Goal: Task Accomplishment & Management: Manage account settings

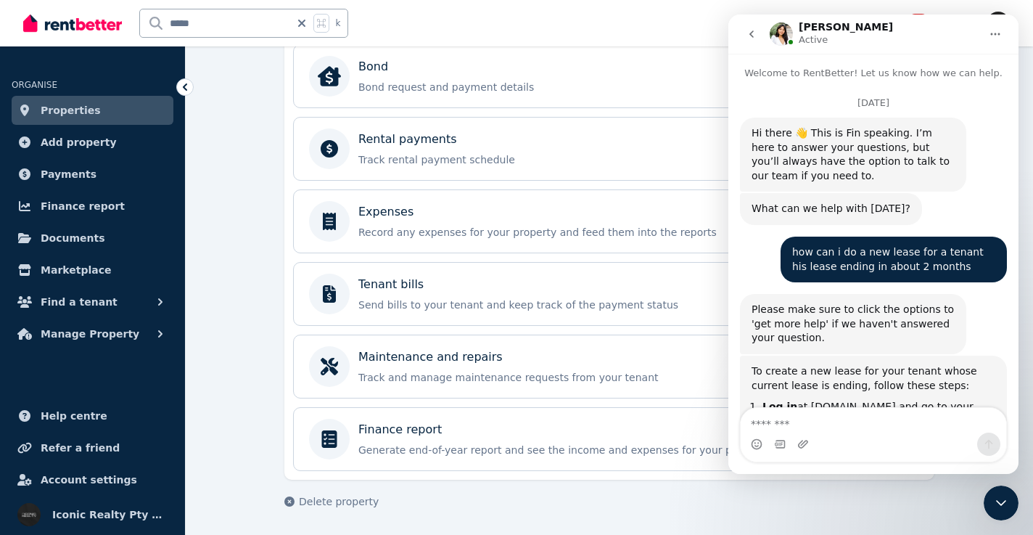
scroll to position [2, 0]
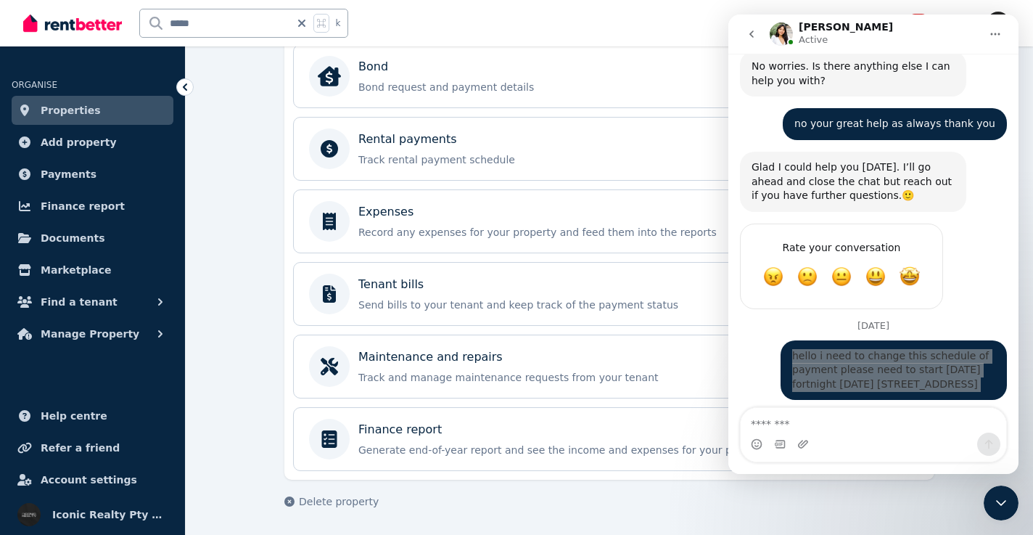
click at [213, 268] on div "**********" at bounding box center [610, 43] width 848 height 984
drag, startPoint x: 221, startPoint y: 21, endPoint x: 142, endPoint y: 20, distance: 79.1
click at [142, 20] on input "*****" at bounding box center [215, 23] width 150 height 28
type input "*****"
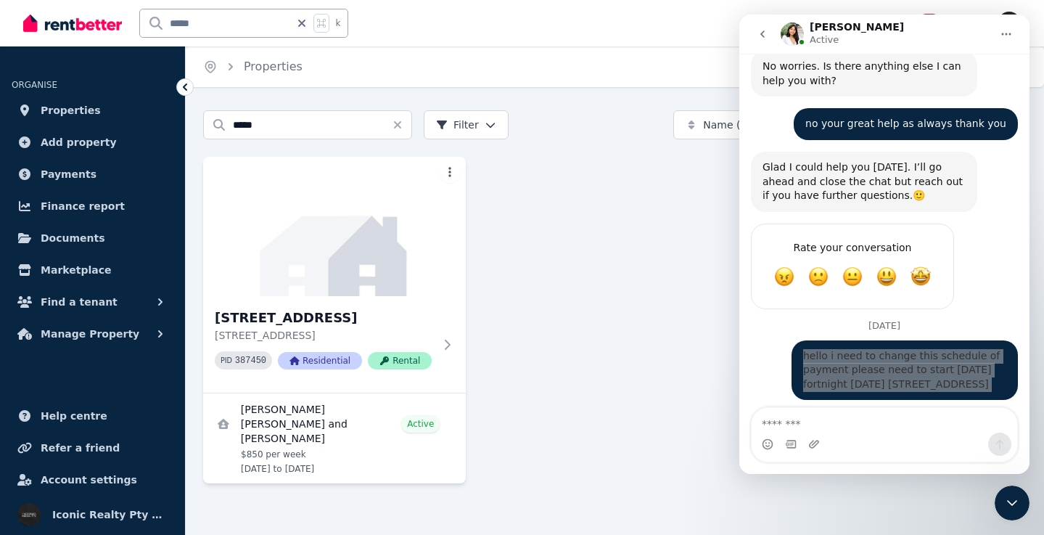
click at [1015, 503] on icon "Close Intercom Messenger" at bounding box center [1012, 502] width 17 height 17
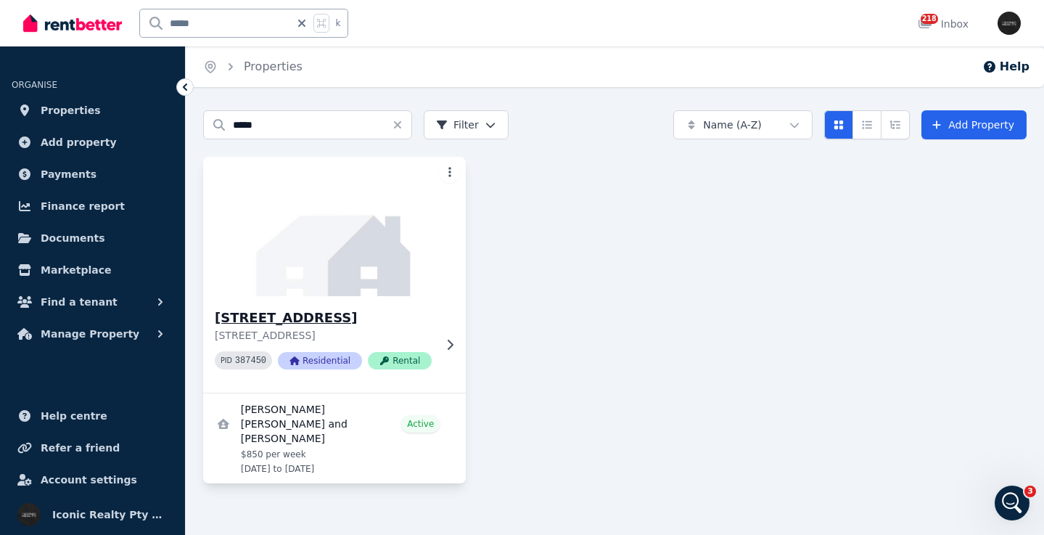
click at [331, 261] on img at bounding box center [335, 226] width 276 height 147
click at [349, 260] on img at bounding box center [335, 226] width 276 height 147
click at [408, 322] on h3 "[STREET_ADDRESS]" at bounding box center [324, 318] width 219 height 20
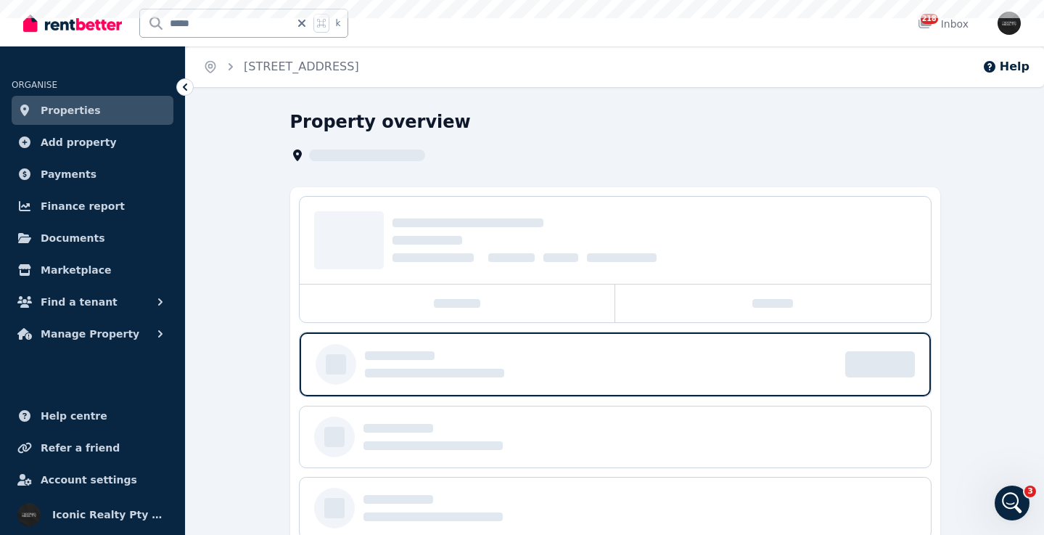
click at [360, 312] on div at bounding box center [458, 303] width 316 height 38
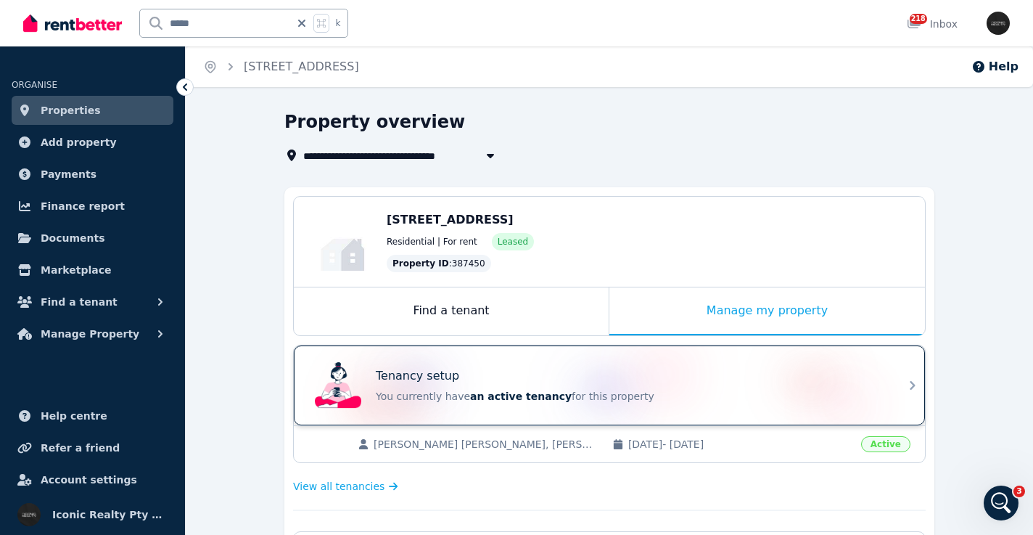
click at [629, 366] on div "Tenancy setup You currently have an active tenancy for this property" at bounding box center [596, 385] width 575 height 58
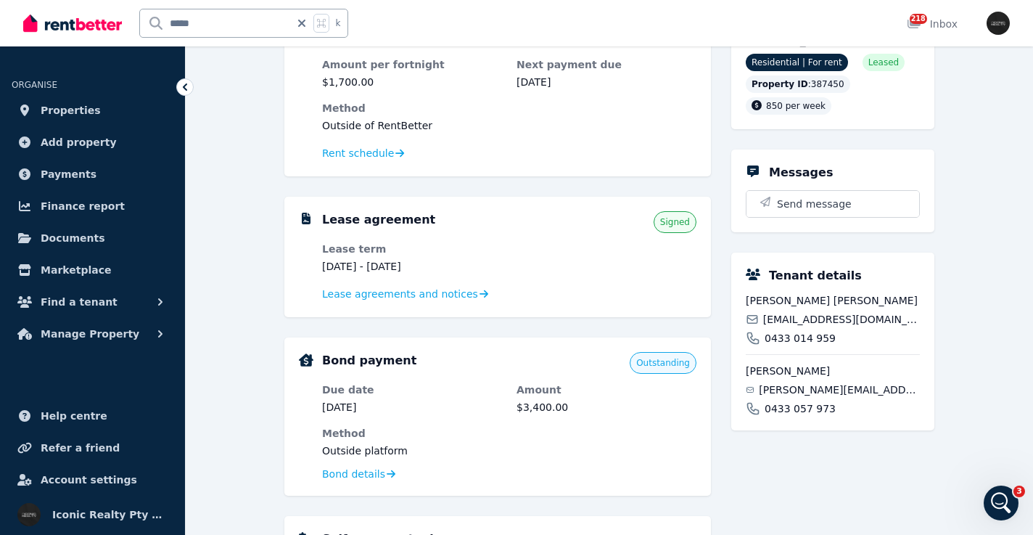
scroll to position [176, 0]
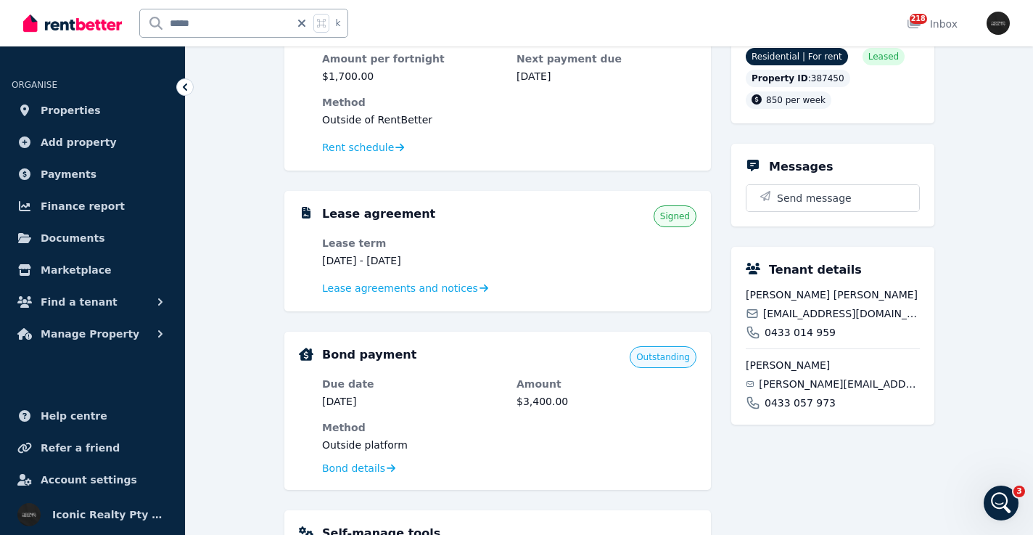
click at [787, 321] on span "[EMAIL_ADDRESS][DOMAIN_NAME]" at bounding box center [841, 313] width 157 height 15
click at [786, 321] on span "[EMAIL_ADDRESS][DOMAIN_NAME]" at bounding box center [841, 313] width 157 height 15
copy div "[EMAIL_ADDRESS][DOMAIN_NAME]"
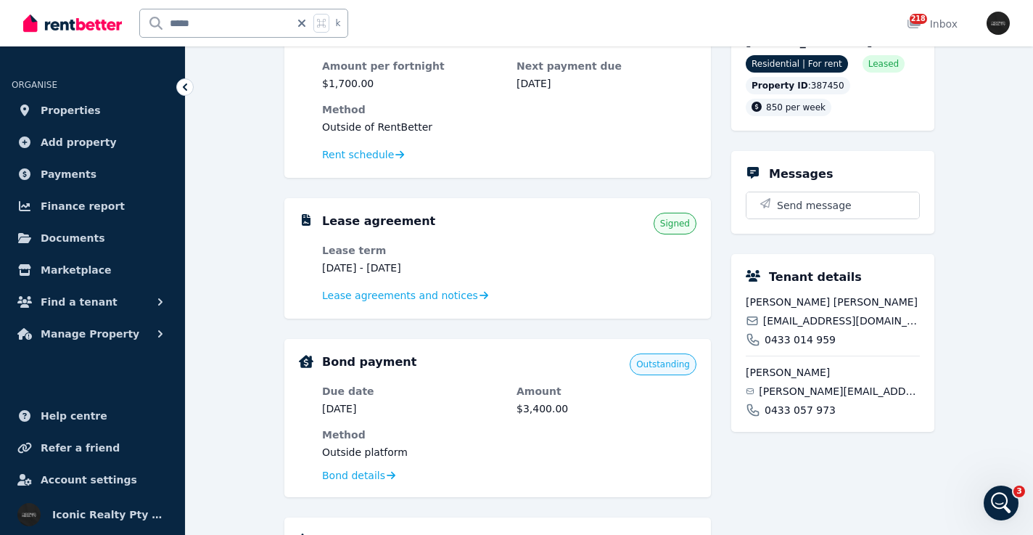
click at [787, 398] on span "[PERSON_NAME][EMAIL_ADDRESS][DOMAIN_NAME]" at bounding box center [839, 391] width 161 height 15
drag, startPoint x: 787, startPoint y: 404, endPoint x: 785, endPoint y: 395, distance: 9.0
click at [787, 398] on span "[PERSON_NAME][EMAIL_ADDRESS][DOMAIN_NAME]" at bounding box center [839, 391] width 161 height 15
copy div "[PERSON_NAME][EMAIL_ADDRESS][DOMAIN_NAME]"
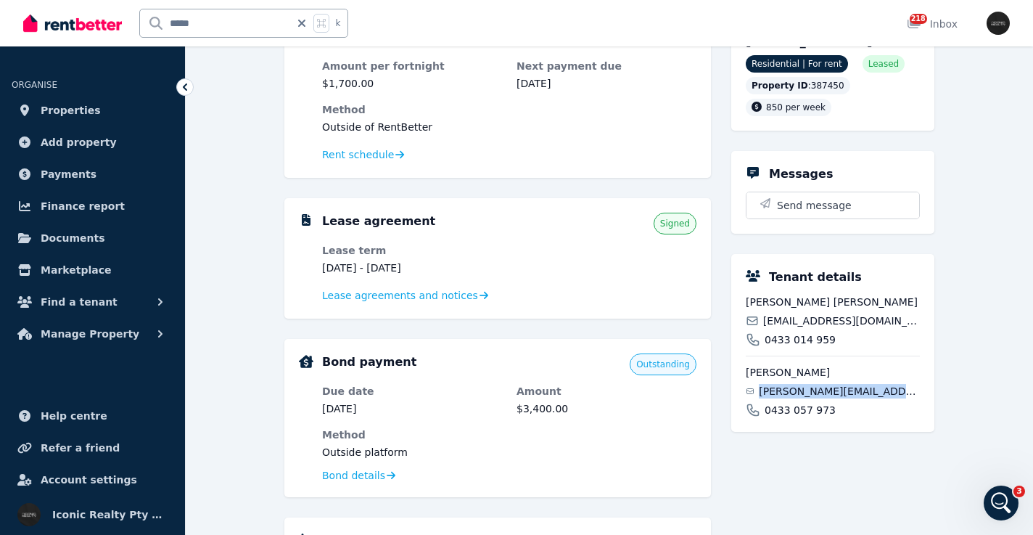
scroll to position [37, 0]
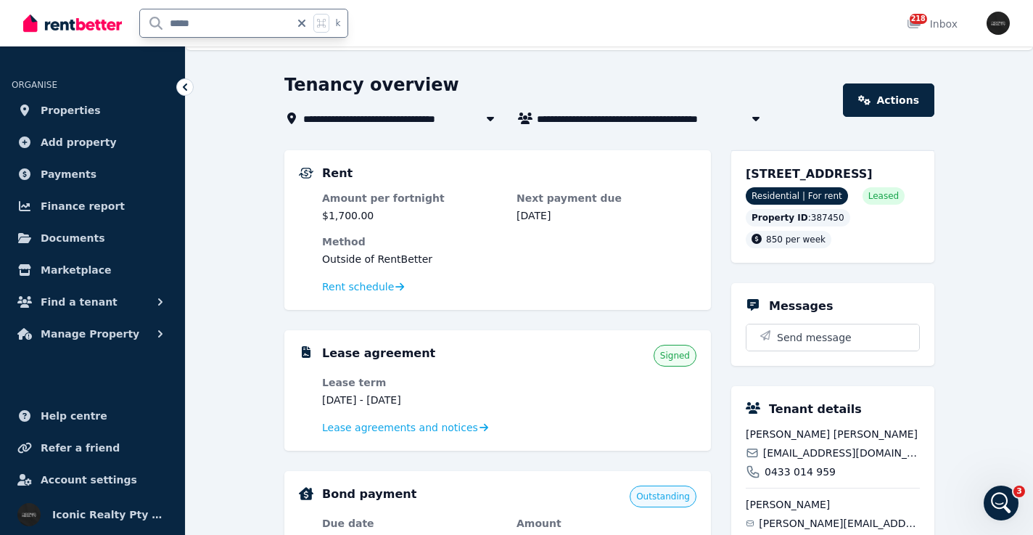
drag, startPoint x: 232, startPoint y: 18, endPoint x: 129, endPoint y: 22, distance: 103.1
click at [129, 22] on div "***** k" at bounding box center [189, 23] width 332 height 46
type input "***"
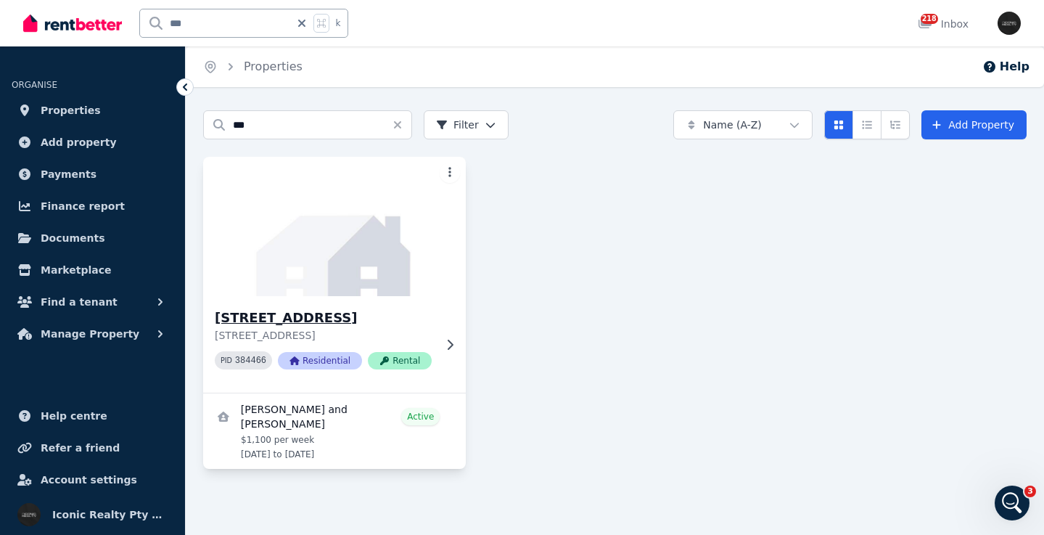
click at [350, 282] on img at bounding box center [335, 226] width 276 height 147
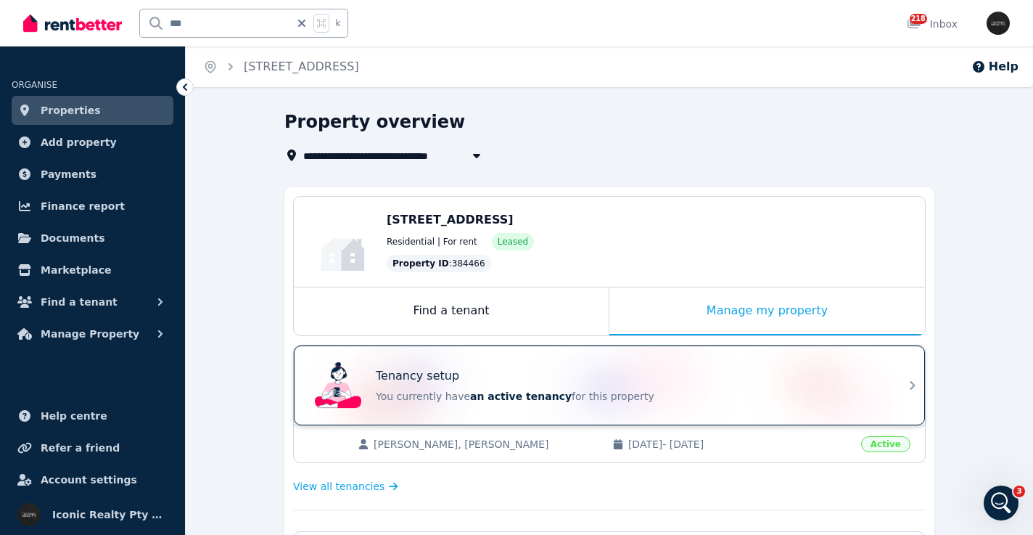
click at [628, 382] on div "Tenancy setup" at bounding box center [630, 375] width 508 height 17
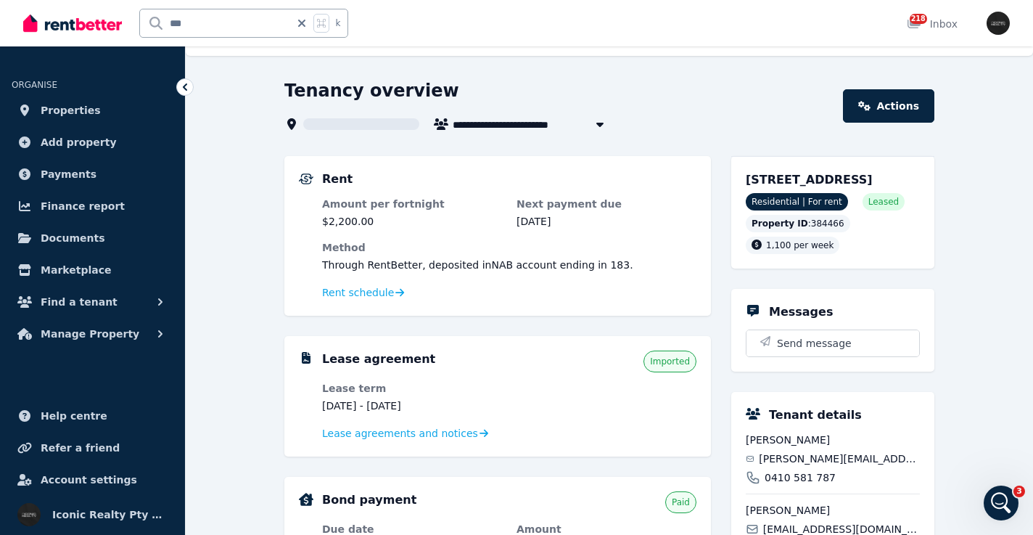
scroll to position [34, 0]
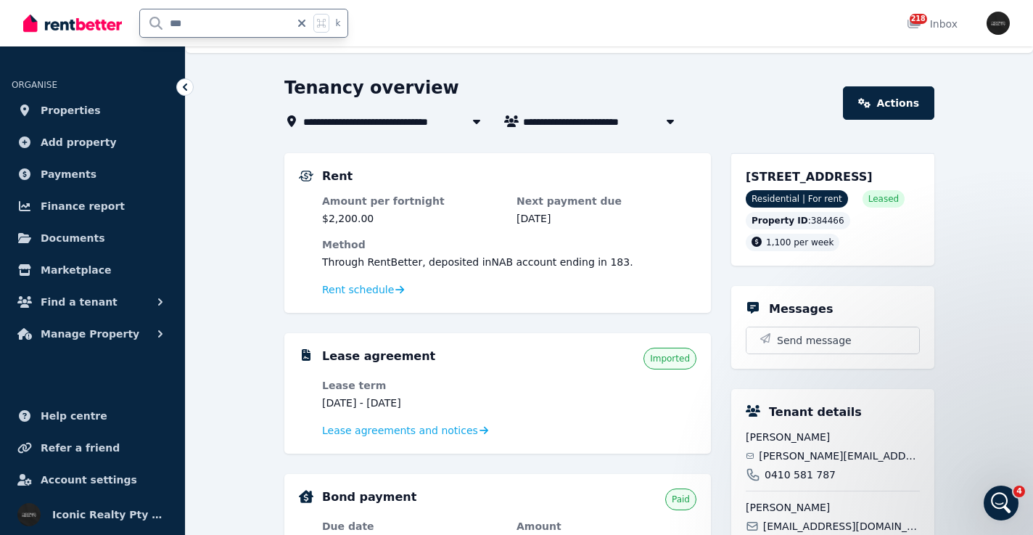
click at [216, 22] on input "***" at bounding box center [215, 23] width 150 height 28
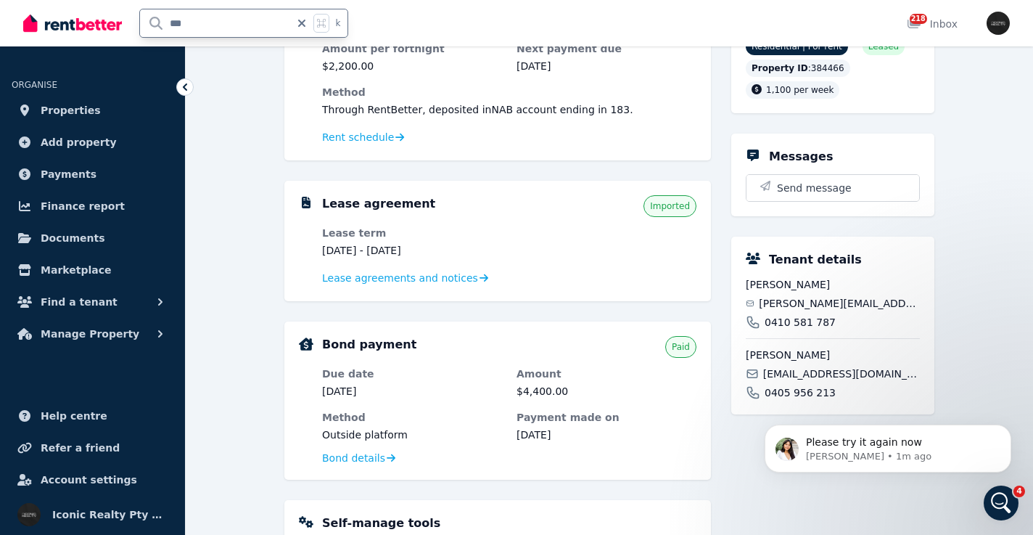
scroll to position [224, 0]
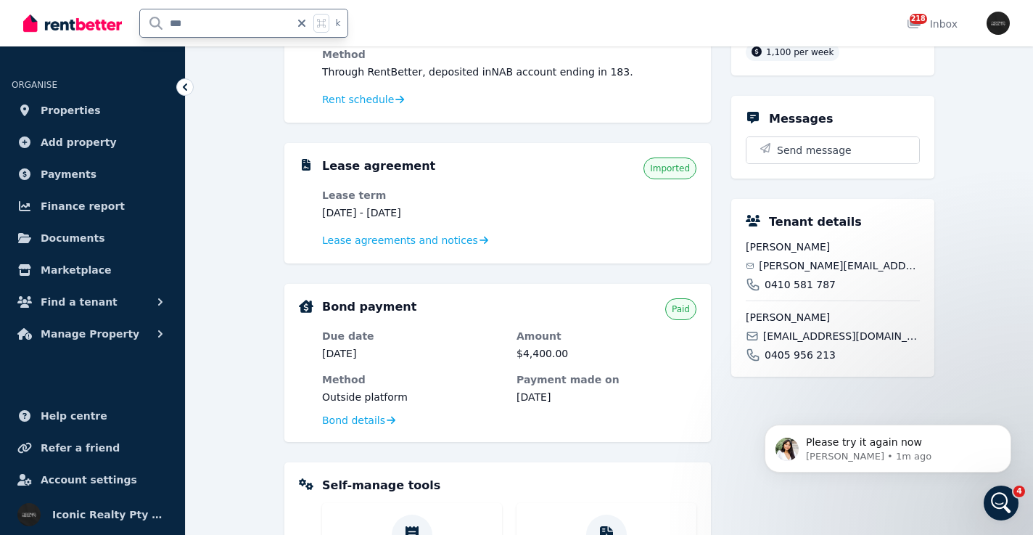
click at [811, 273] on span "[PERSON_NAME][EMAIL_ADDRESS][DOMAIN_NAME]" at bounding box center [839, 265] width 161 height 15
copy div "[PERSON_NAME][EMAIL_ADDRESS][DOMAIN_NAME]"
click at [793, 353] on div "Please try it again now [PERSON_NAME] • 1m ago" at bounding box center [888, 381] width 267 height 181
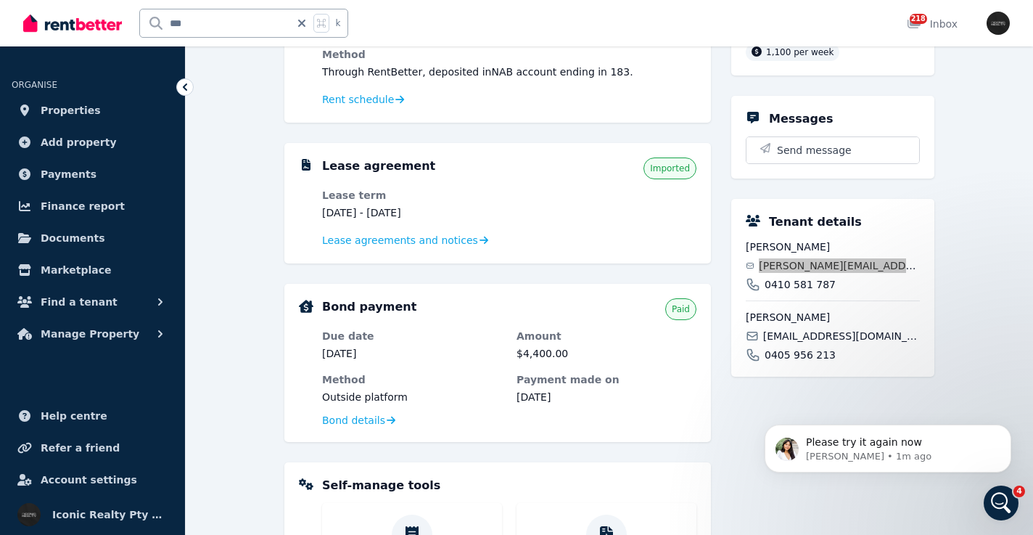
click at [794, 352] on div "Please try it again now [PERSON_NAME] • 1m ago" at bounding box center [888, 381] width 267 height 181
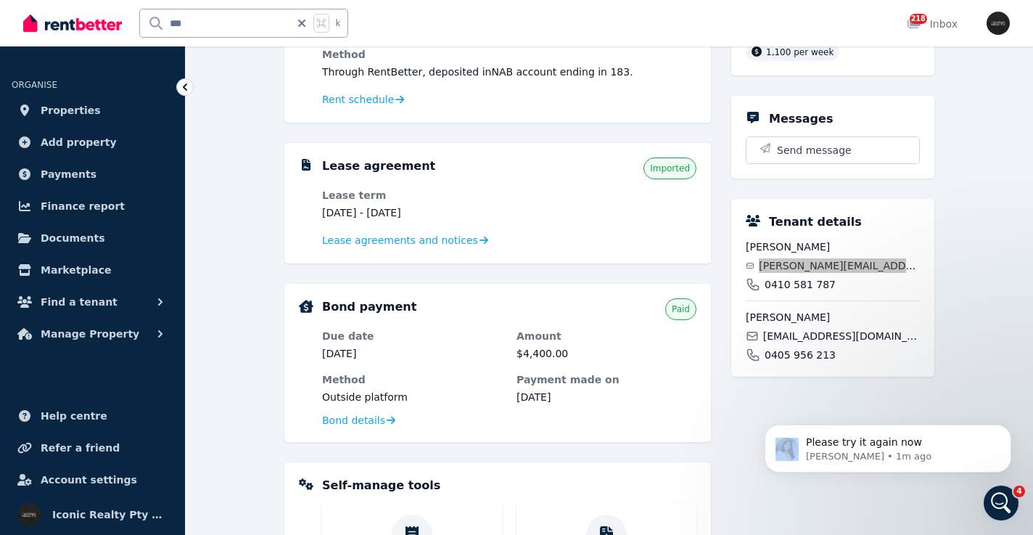
click at [799, 350] on div "Please try it again now [PERSON_NAME] • 1m ago" at bounding box center [888, 381] width 267 height 181
drag, startPoint x: 886, startPoint y: 350, endPoint x: 811, endPoint y: 343, distance: 75.2
click at [885, 350] on div "Please try it again now [PERSON_NAME] • 1m ago" at bounding box center [888, 381] width 267 height 181
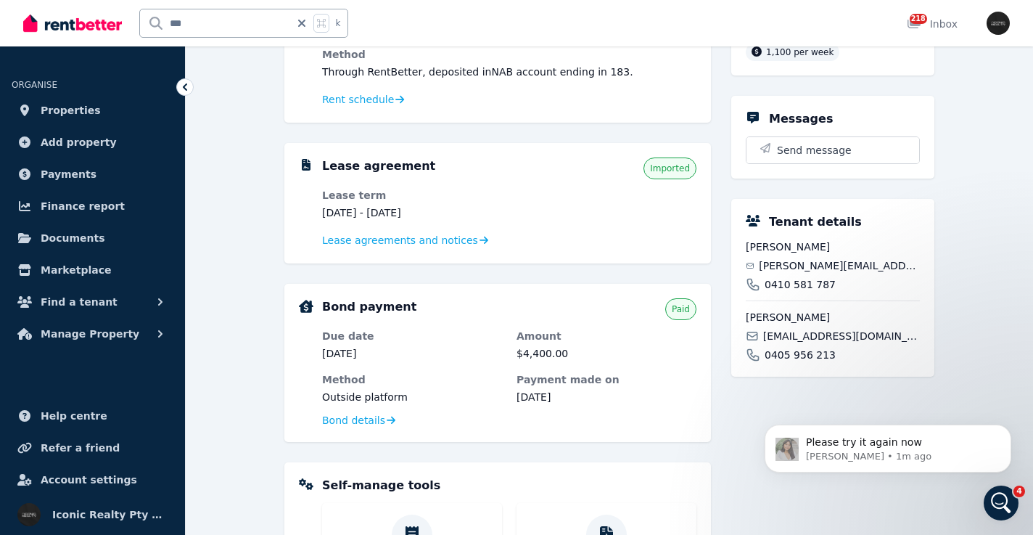
click at [827, 292] on span "0410 581 787" at bounding box center [800, 284] width 71 height 15
click at [797, 343] on span "[EMAIL_ADDRESS][DOMAIN_NAME]" at bounding box center [841, 336] width 157 height 15
copy div "[EMAIL_ADDRESS][DOMAIN_NAME]"
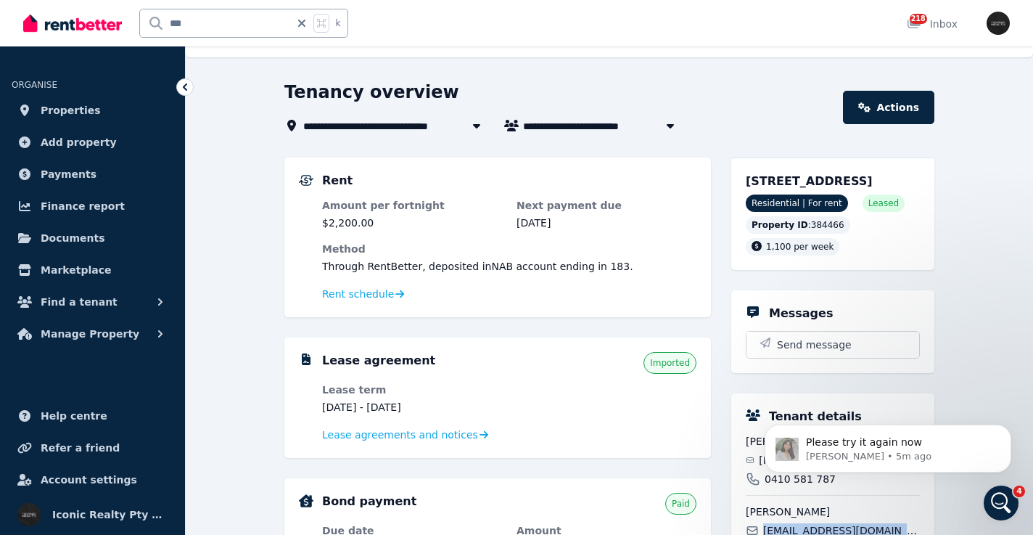
scroll to position [0, 0]
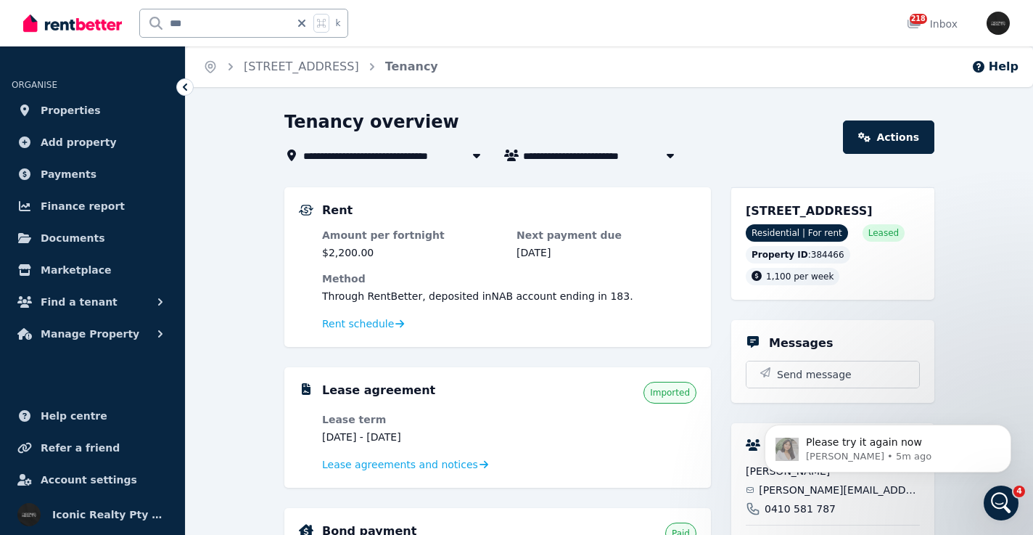
drag, startPoint x: 802, startPoint y: 209, endPoint x: 914, endPoint y: 202, distance: 112.7
click at [911, 212] on div "[STREET_ADDRESS]" at bounding box center [833, 210] width 174 height 17
copy span "[STREET_ADDRESS]"
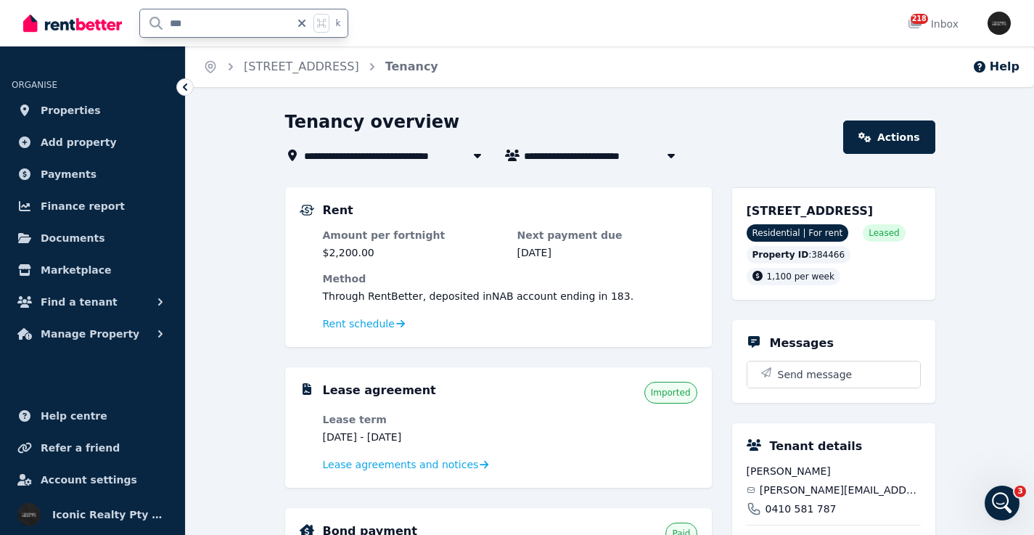
click at [212, 15] on input "***" at bounding box center [215, 23] width 150 height 28
click at [208, 24] on input "***" at bounding box center [215, 23] width 150 height 28
type input "*"
type input "*****"
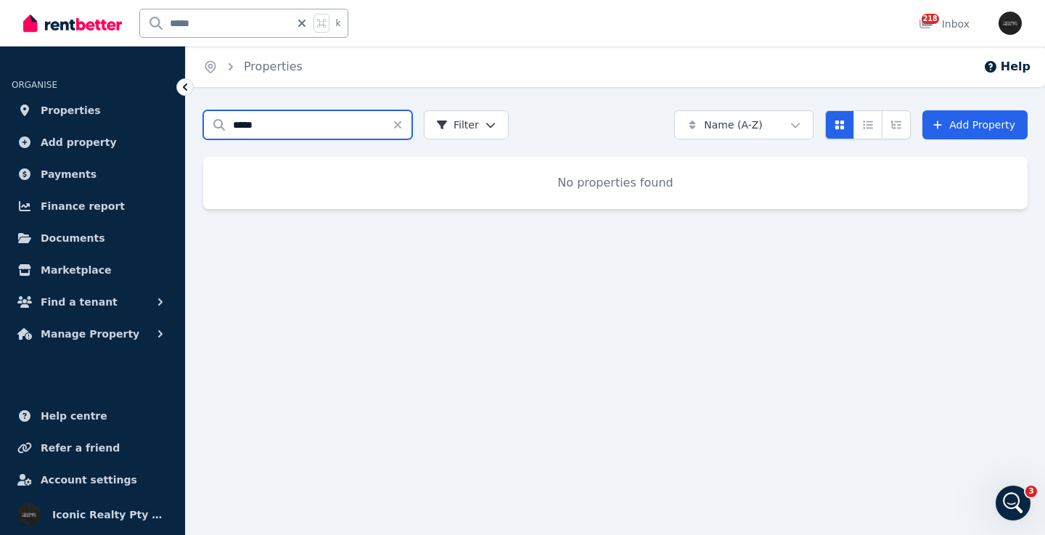
click at [202, 126] on div "Search properties ***** Filter Name (A-Z) Add Property No properties found" at bounding box center [615, 172] width 859 height 125
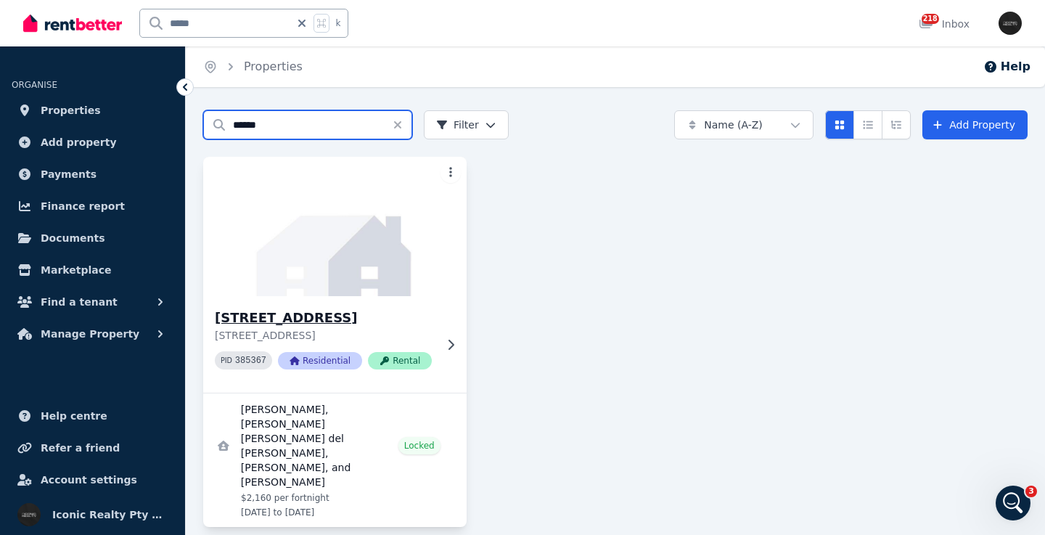
type input "******"
click at [356, 249] on img at bounding box center [335, 226] width 276 height 147
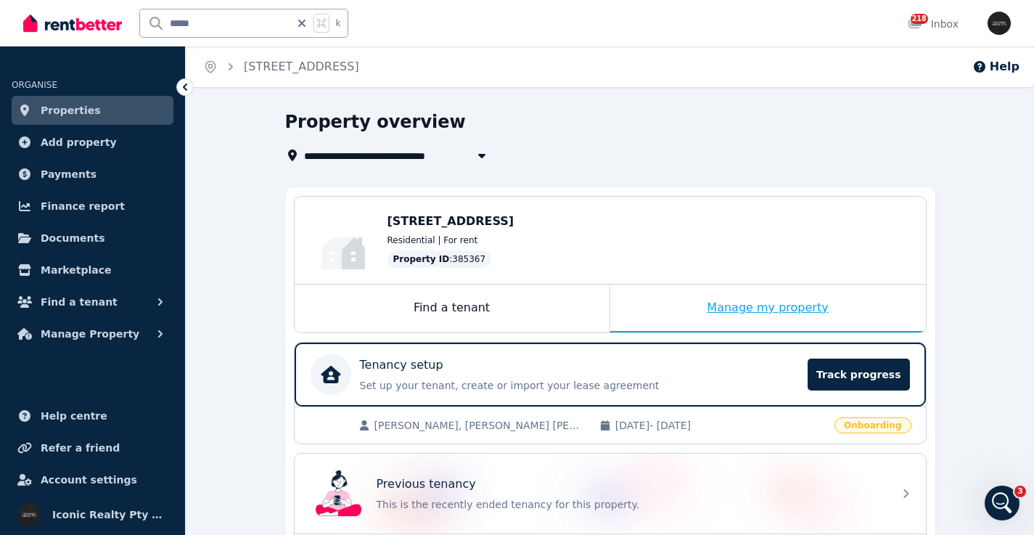
click at [762, 302] on div "Manage my property" at bounding box center [768, 308] width 316 height 48
click at [719, 369] on div "Tenancy setup" at bounding box center [580, 364] width 440 height 17
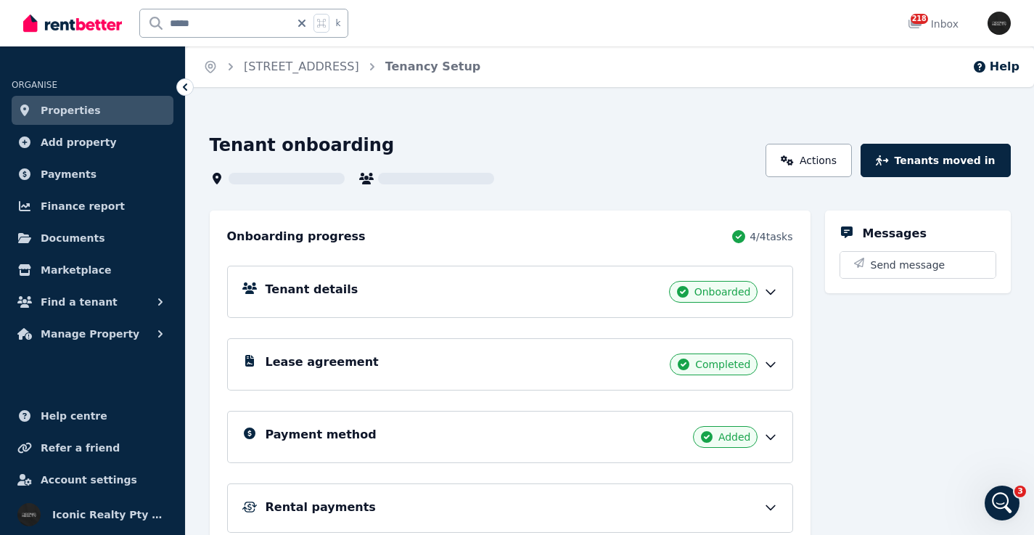
scroll to position [15, 0]
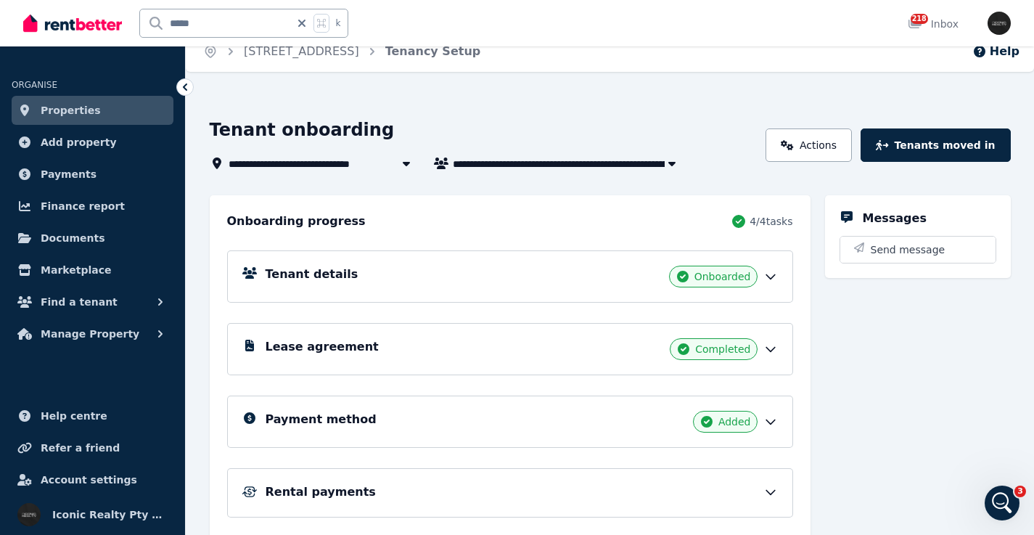
click at [476, 282] on div "Tenant details Onboarded" at bounding box center [522, 277] width 512 height 22
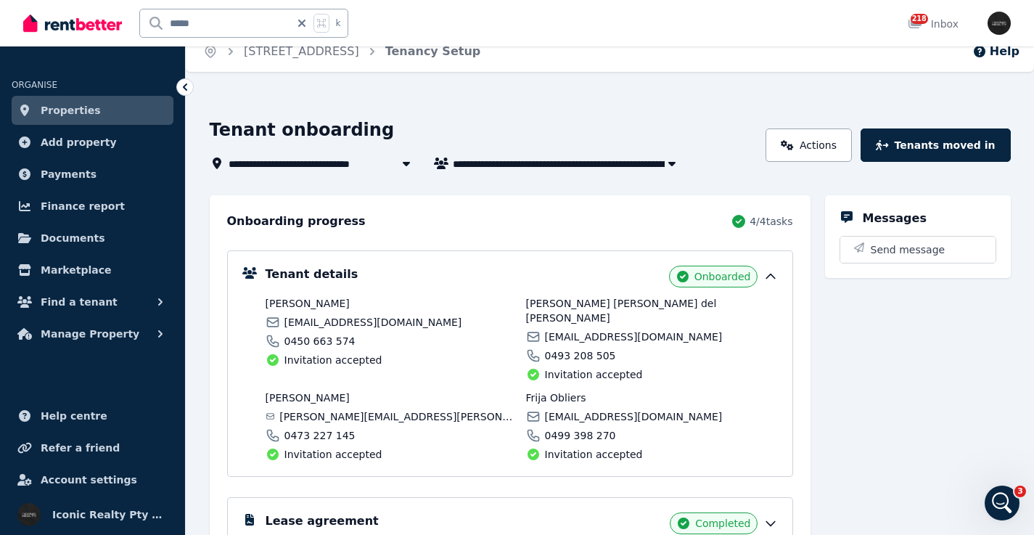
scroll to position [0, 0]
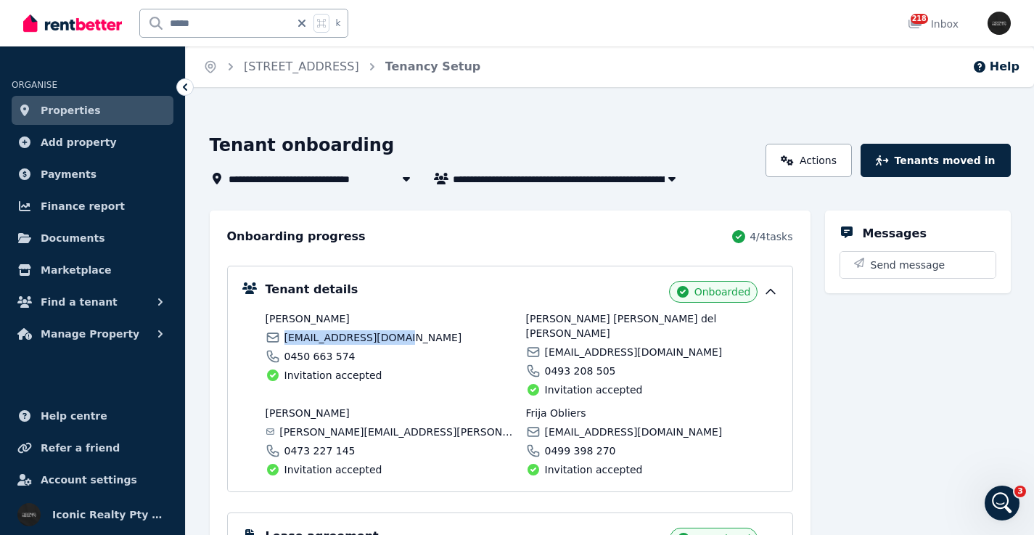
drag, startPoint x: 284, startPoint y: 339, endPoint x: 398, endPoint y: 339, distance: 113.2
click at [398, 339] on span "[EMAIL_ADDRESS][DOMAIN_NAME]" at bounding box center [373, 337] width 178 height 15
copy span "[EMAIL_ADDRESS][DOMAIN_NAME]"
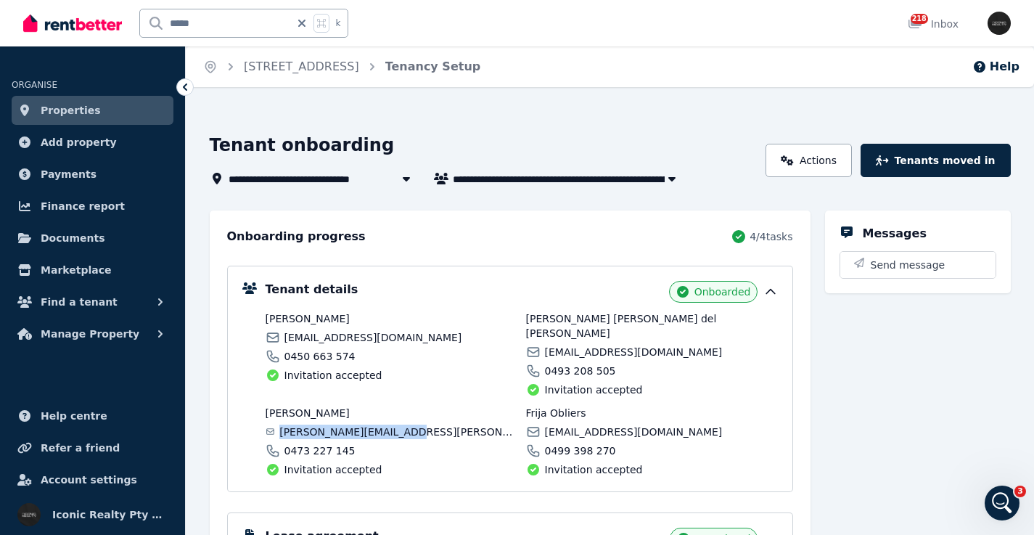
drag, startPoint x: 283, startPoint y: 419, endPoint x: 408, endPoint y: 419, distance: 124.8
click at [409, 425] on div "[PERSON_NAME][EMAIL_ADDRESS][PERSON_NAME][DOMAIN_NAME]" at bounding box center [392, 432] width 252 height 15
copy span "[PERSON_NAME][EMAIL_ADDRESS][PERSON_NAME][DOMAIN_NAME]"
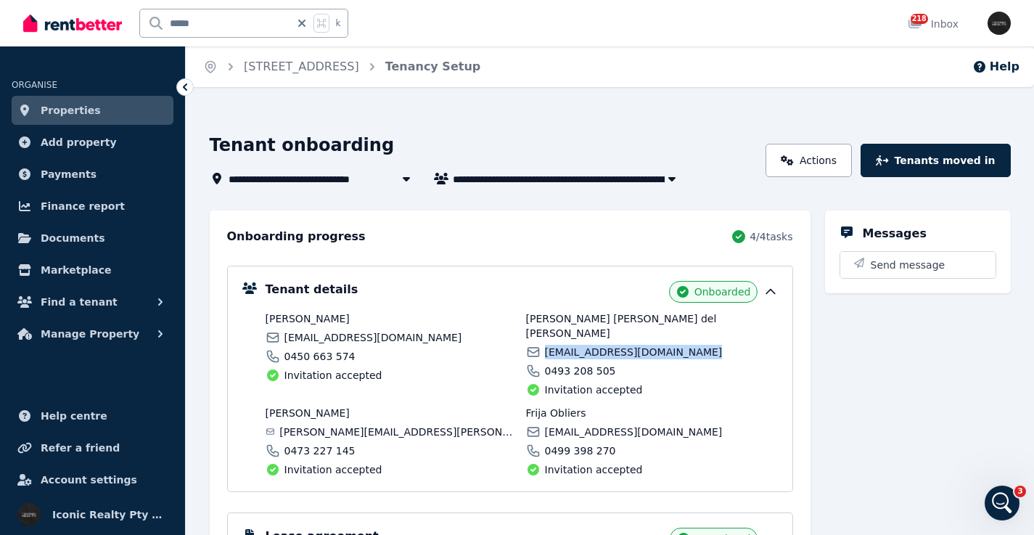
drag, startPoint x: 546, startPoint y: 339, endPoint x: 683, endPoint y: 336, distance: 136.5
click at [686, 345] on div "[EMAIL_ADDRESS][DOMAIN_NAME]" at bounding box center [652, 352] width 252 height 15
copy span "[EMAIL_ADDRESS][DOMAIN_NAME]"
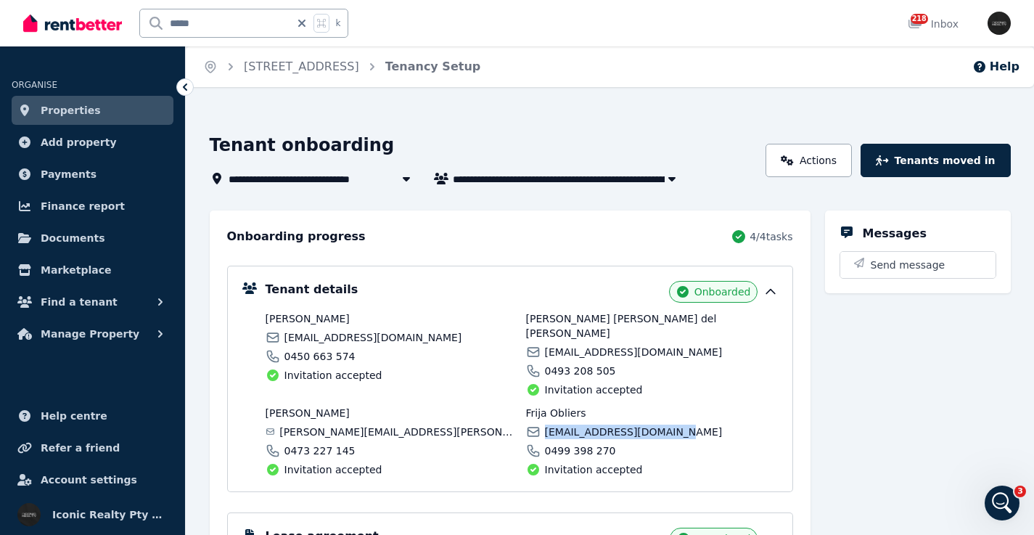
drag, startPoint x: 547, startPoint y: 417, endPoint x: 651, endPoint y: 409, distance: 104.0
click at [655, 425] on span "[EMAIL_ADDRESS][DOMAIN_NAME]" at bounding box center [634, 432] width 178 height 15
copy span "[EMAIL_ADDRESS][DOMAIN_NAME]"
drag, startPoint x: 172, startPoint y: 27, endPoint x: 143, endPoint y: 27, distance: 29.0
click at [143, 27] on input "*****" at bounding box center [215, 23] width 150 height 28
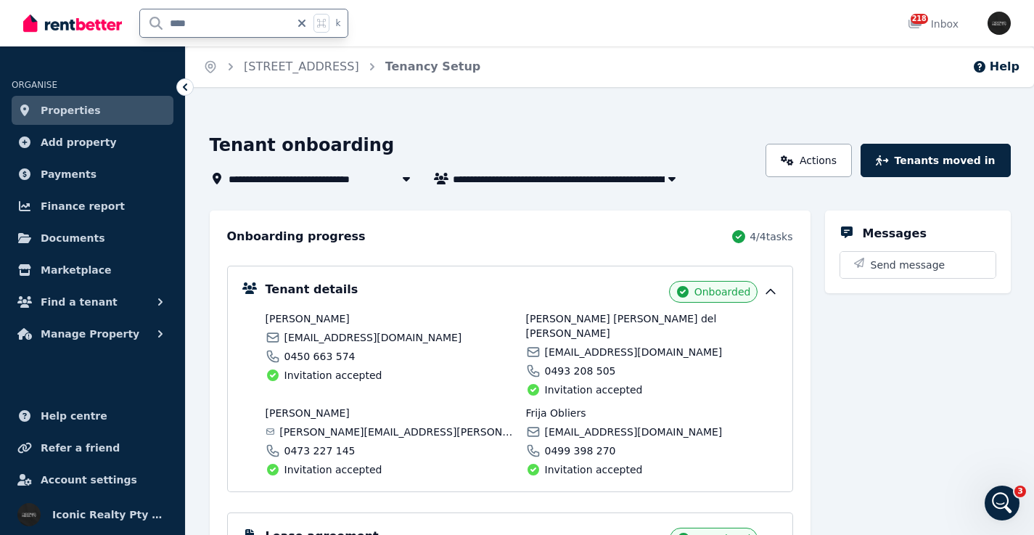
type input "*****"
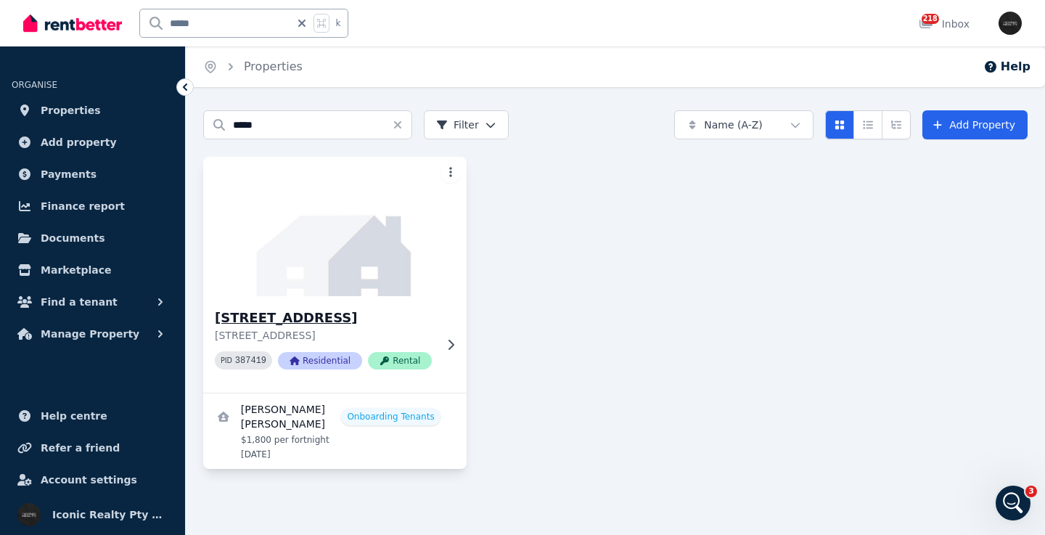
click at [407, 245] on img at bounding box center [335, 226] width 276 height 147
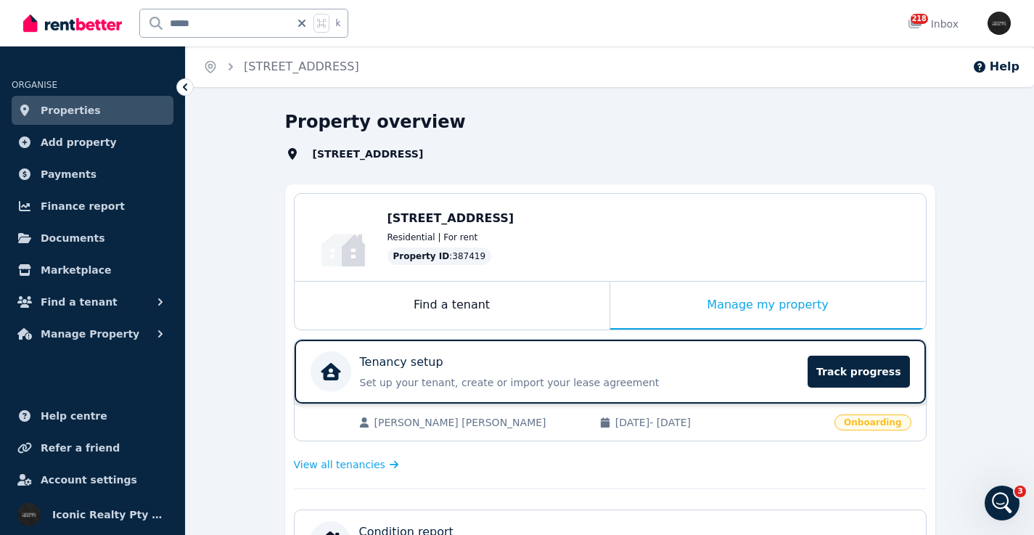
drag, startPoint x: 533, startPoint y: 335, endPoint x: 578, endPoint y: 361, distance: 51.8
click at [578, 361] on div "Tenancy setup" at bounding box center [580, 361] width 440 height 17
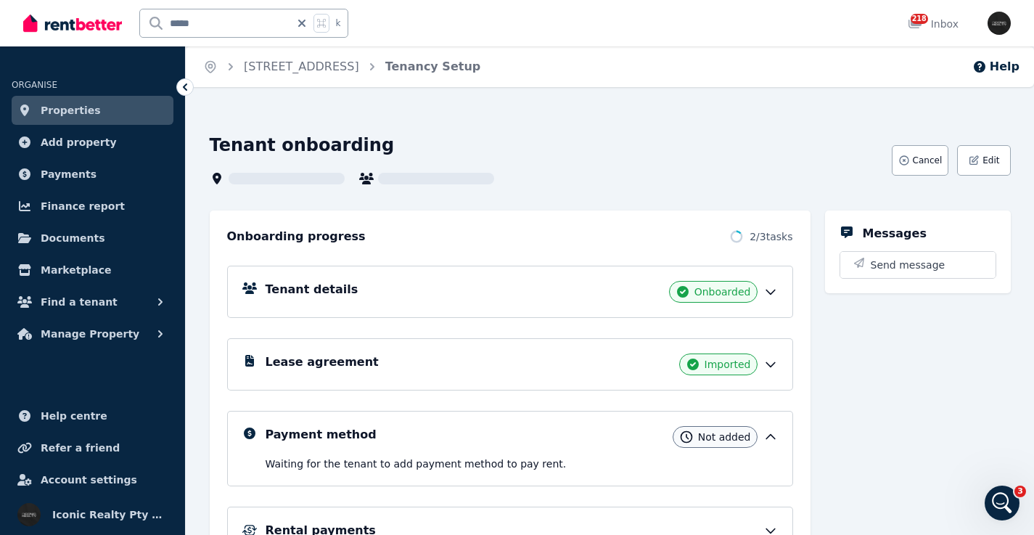
scroll to position [6, 0]
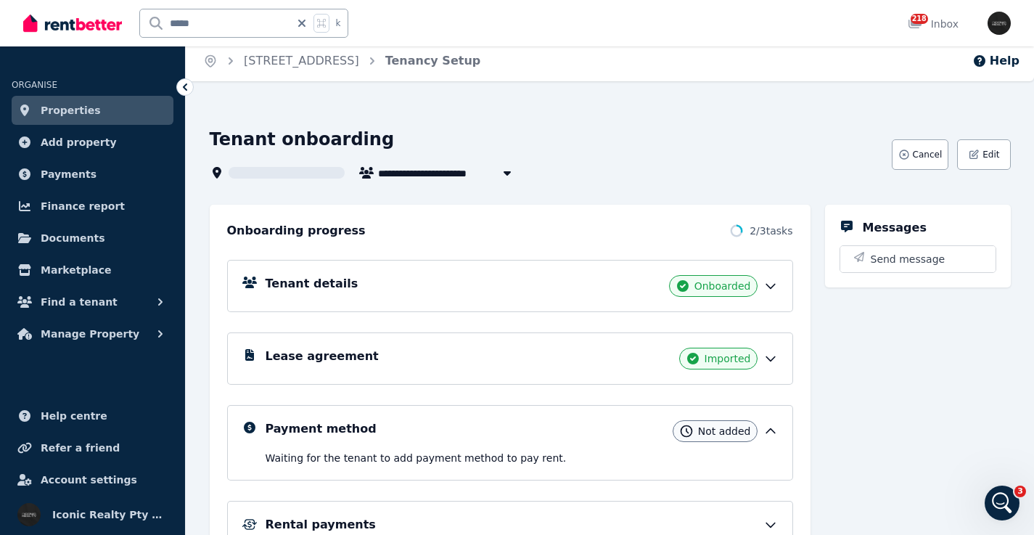
click at [453, 278] on div "Tenant details Onboarded" at bounding box center [522, 286] width 512 height 22
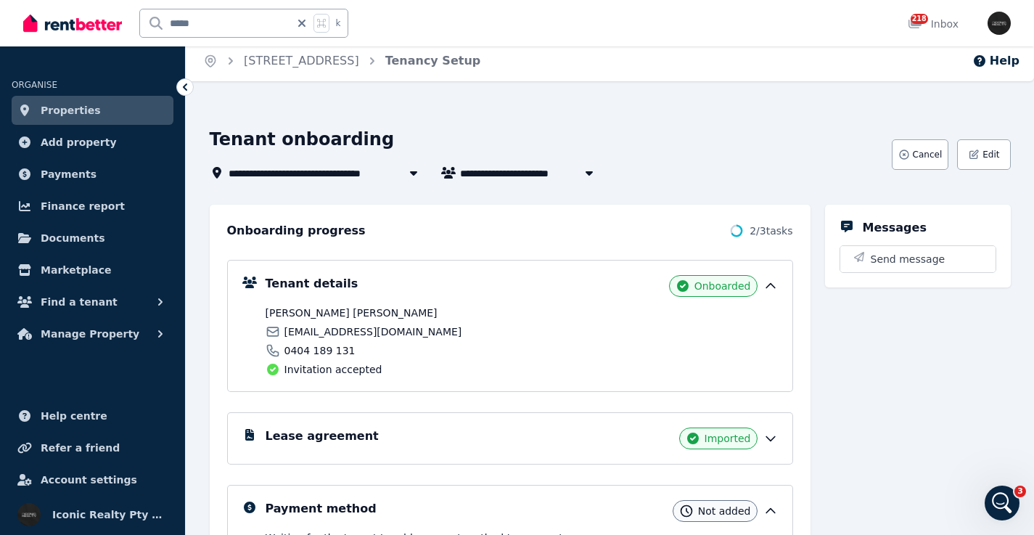
scroll to position [0, 0]
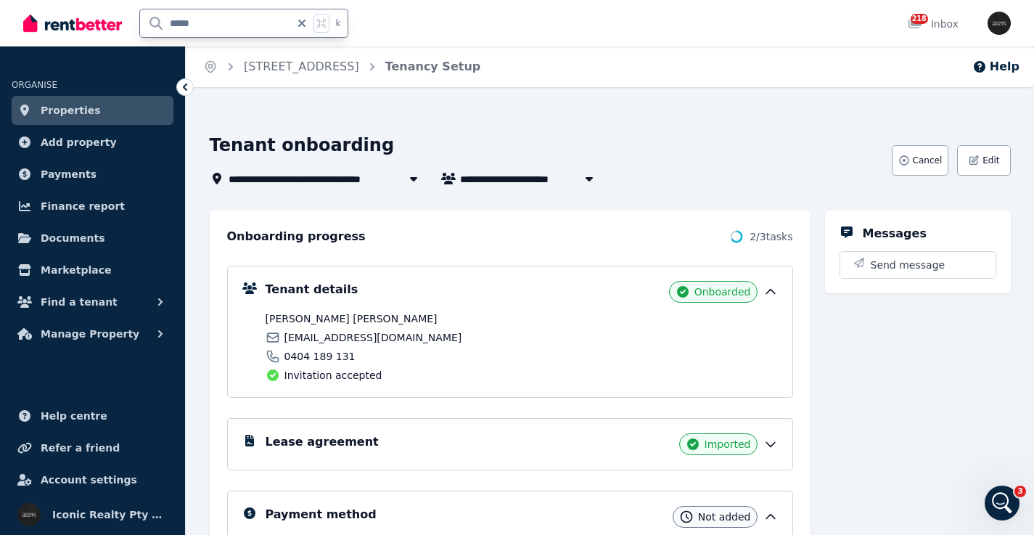
drag, startPoint x: 198, startPoint y: 22, endPoint x: 137, endPoint y: 24, distance: 61.0
click at [137, 24] on div "***** k" at bounding box center [189, 23] width 332 height 46
type input "**"
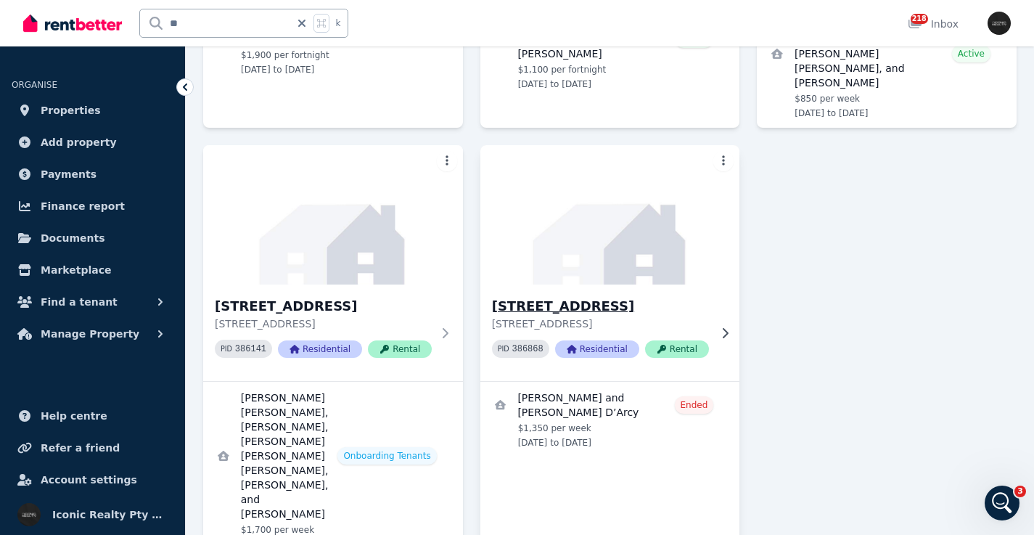
scroll to position [393, 0]
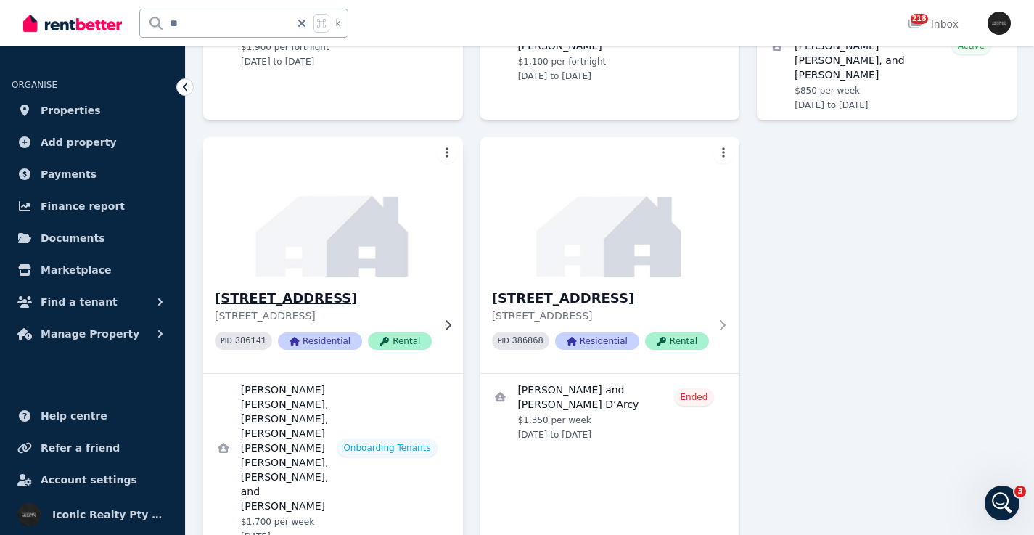
click at [422, 268] on img at bounding box center [333, 207] width 273 height 147
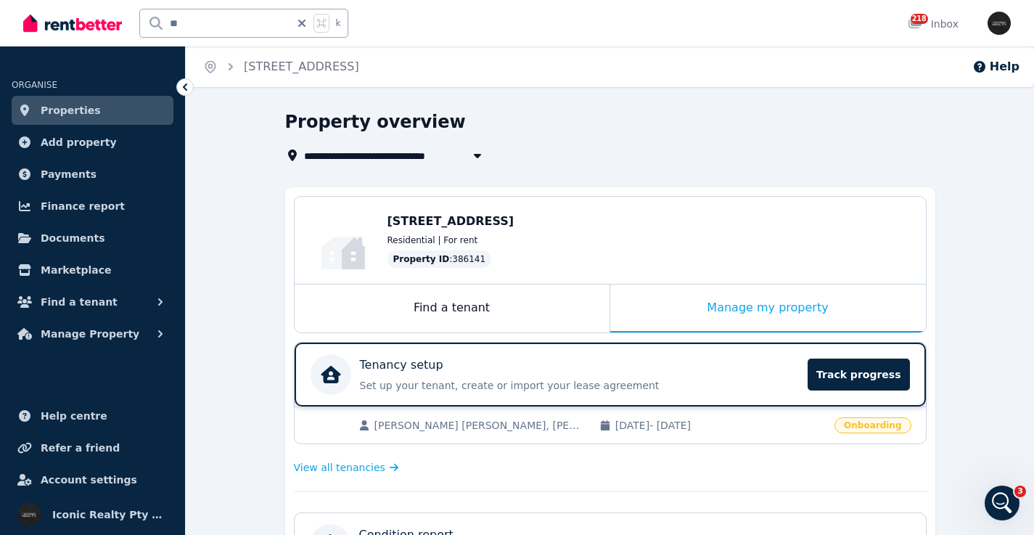
click at [639, 360] on div "Tenancy setup" at bounding box center [580, 364] width 440 height 17
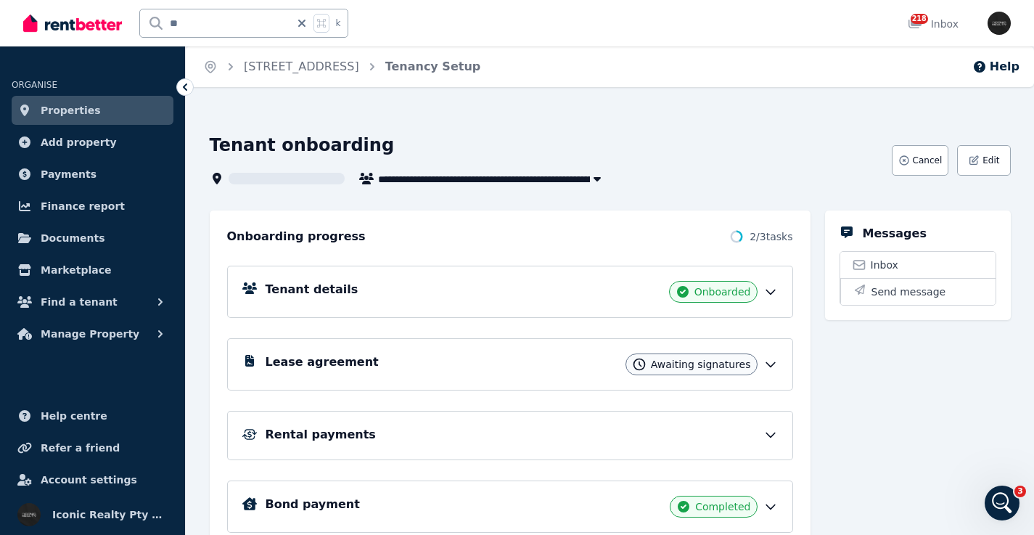
drag, startPoint x: 630, startPoint y: 290, endPoint x: 877, endPoint y: 240, distance: 251.8
click at [630, 290] on div "Tenant details Onboarded" at bounding box center [522, 292] width 512 height 22
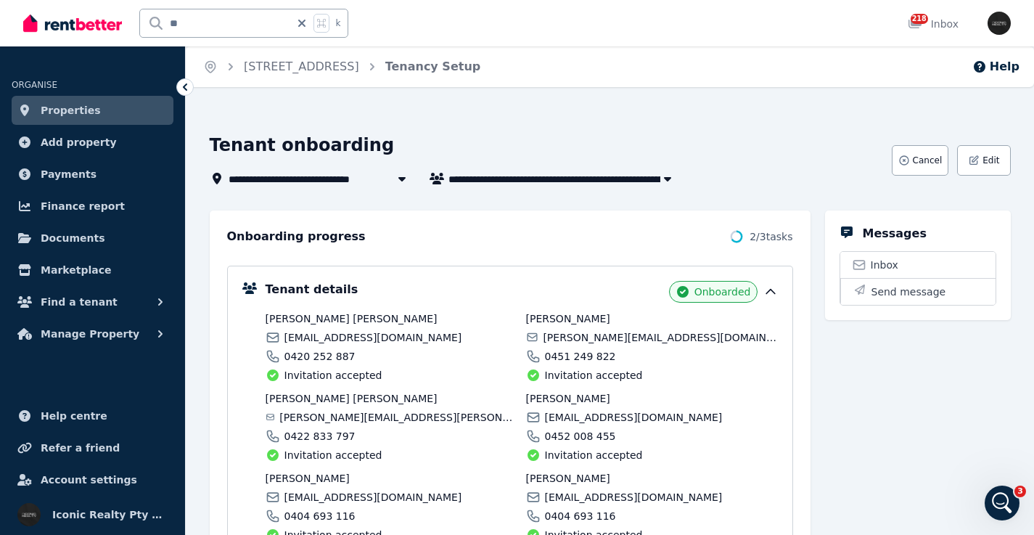
click at [319, 333] on span "[EMAIL_ADDRESS][DOMAIN_NAME]" at bounding box center [373, 337] width 178 height 15
click at [319, 334] on span "[EMAIL_ADDRESS][DOMAIN_NAME]" at bounding box center [373, 337] width 178 height 15
copy div "[EMAIL_ADDRESS][DOMAIN_NAME]"
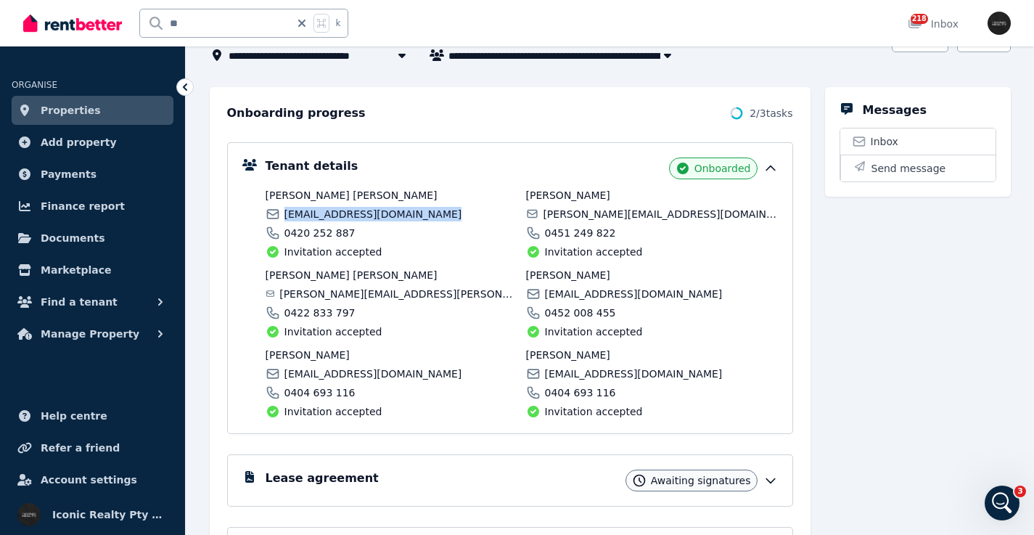
scroll to position [62, 0]
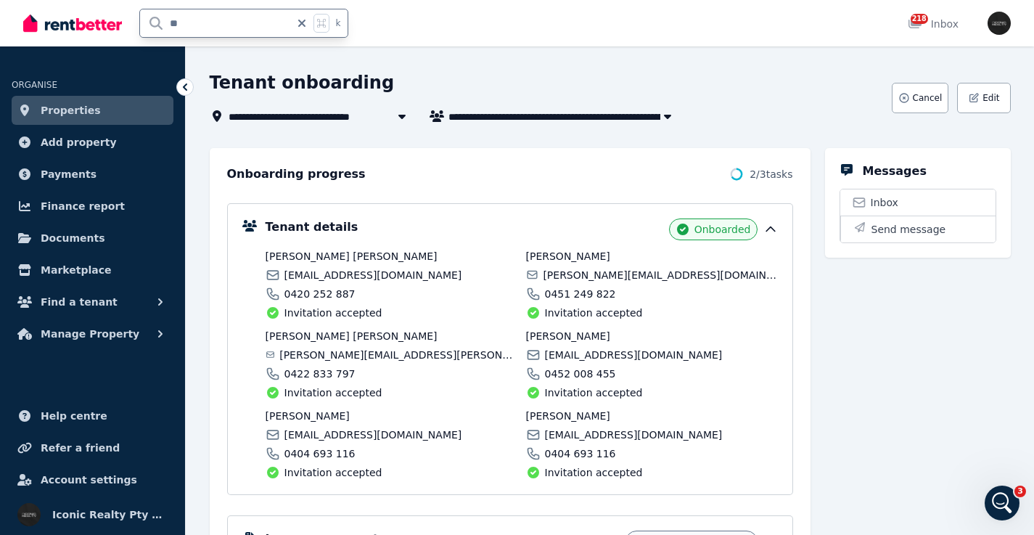
drag, startPoint x: 234, startPoint y: 27, endPoint x: 134, endPoint y: 19, distance: 100.5
click at [134, 19] on div "** k" at bounding box center [189, 23] width 332 height 46
type input "*"
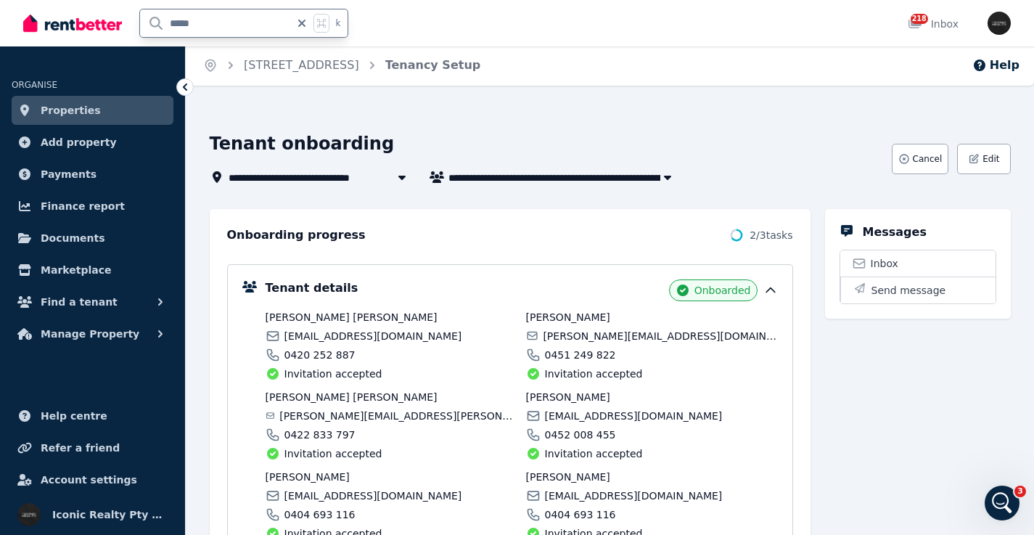
type input "*****"
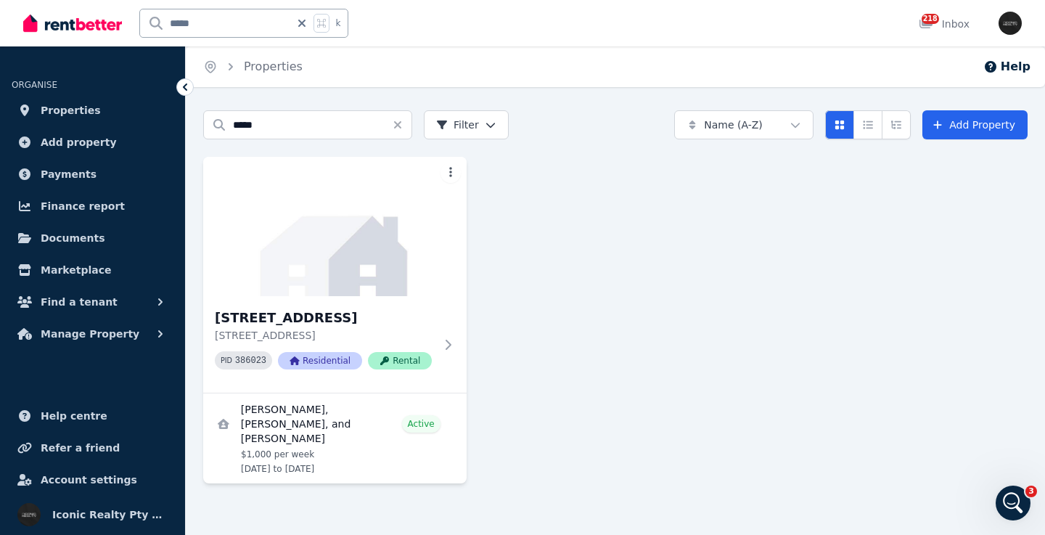
click at [363, 218] on img at bounding box center [334, 226] width 263 height 139
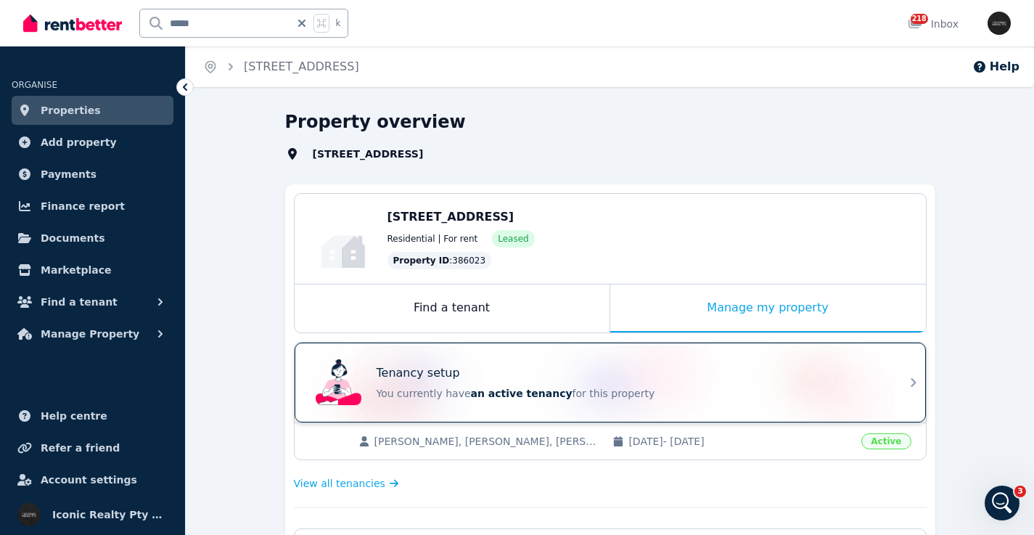
click at [663, 358] on div "Tenancy setup You currently have an active tenancy for this property" at bounding box center [597, 382] width 575 height 58
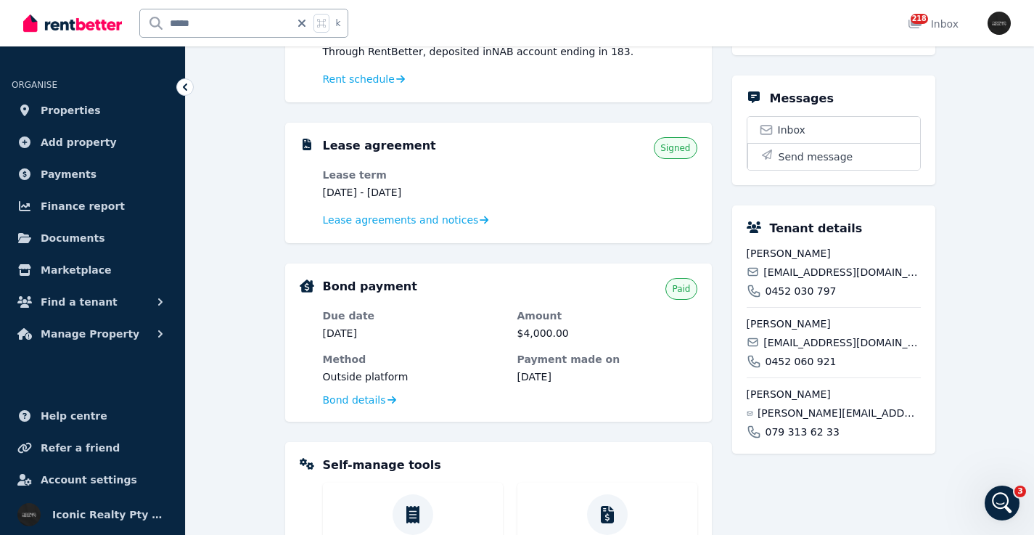
scroll to position [441, 0]
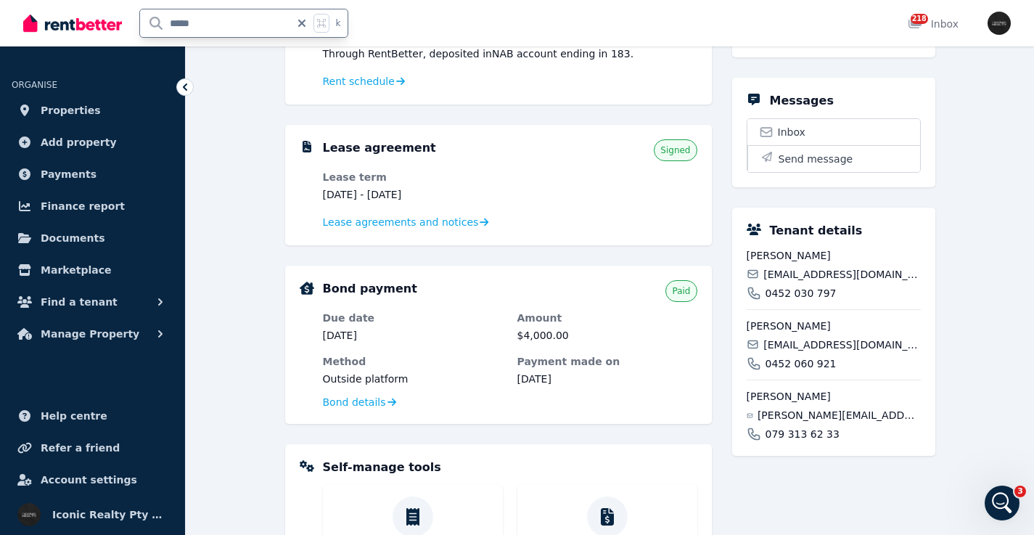
drag, startPoint x: 185, startPoint y: 20, endPoint x: 147, endPoint y: 22, distance: 37.8
click at [147, 22] on input "*****" at bounding box center [215, 23] width 150 height 28
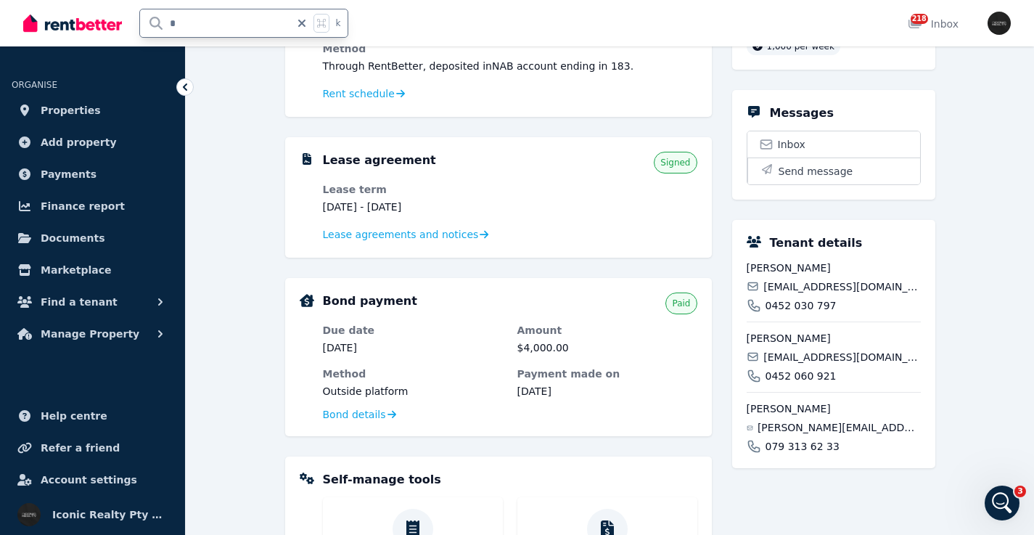
scroll to position [380, 0]
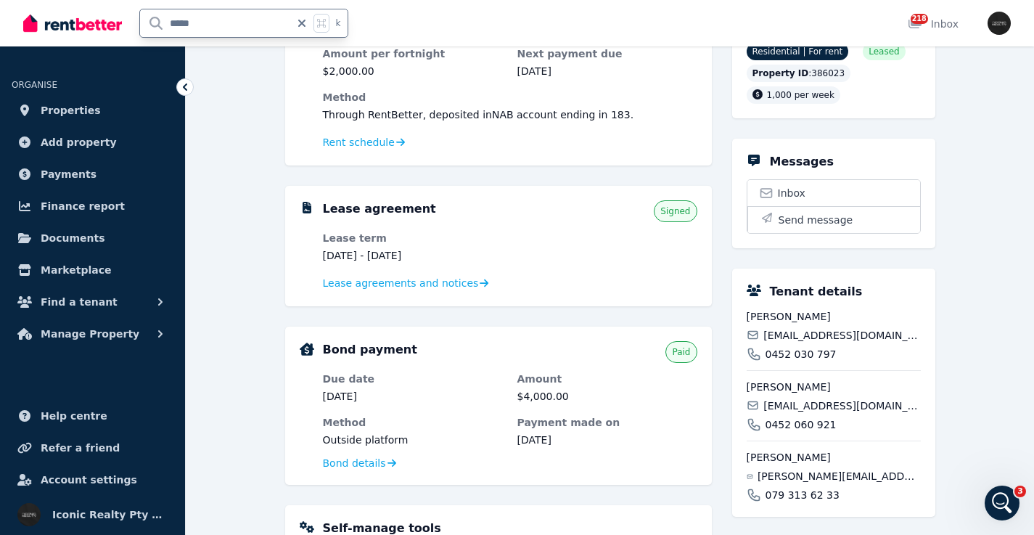
type input "*****"
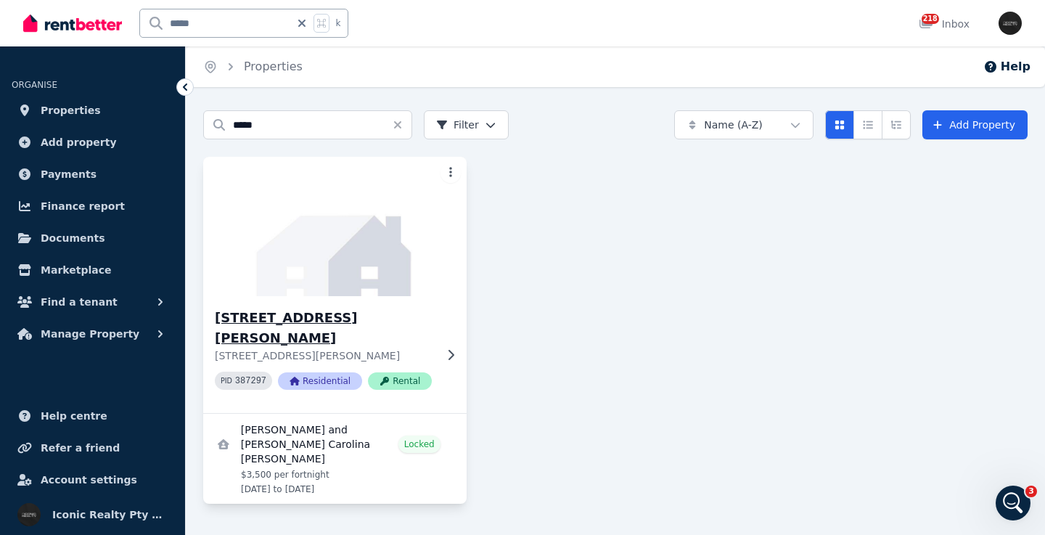
click at [366, 268] on img at bounding box center [335, 226] width 276 height 147
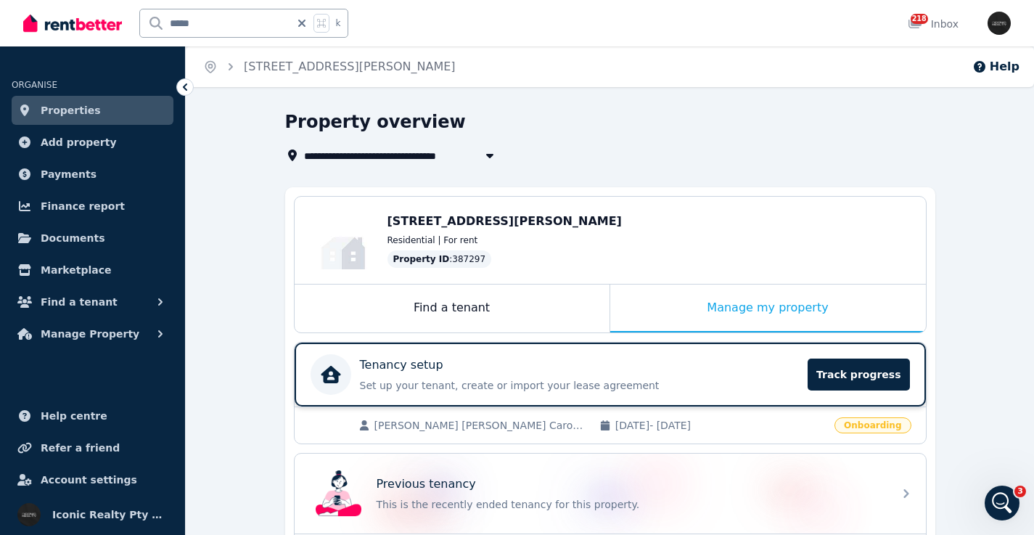
click at [527, 370] on div "Tenancy setup" at bounding box center [580, 364] width 440 height 17
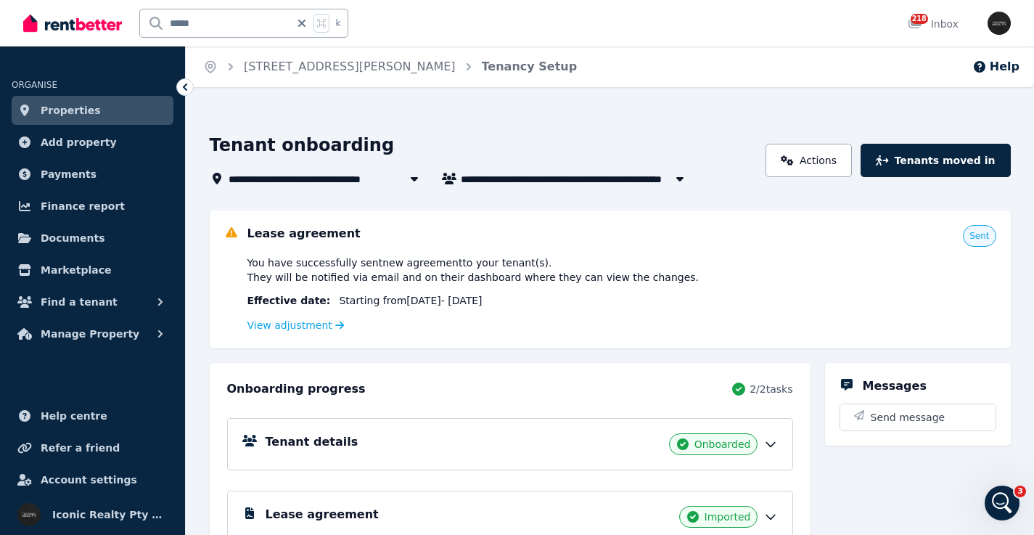
click at [459, 443] on div "Tenant details Onboarded" at bounding box center [522, 444] width 512 height 22
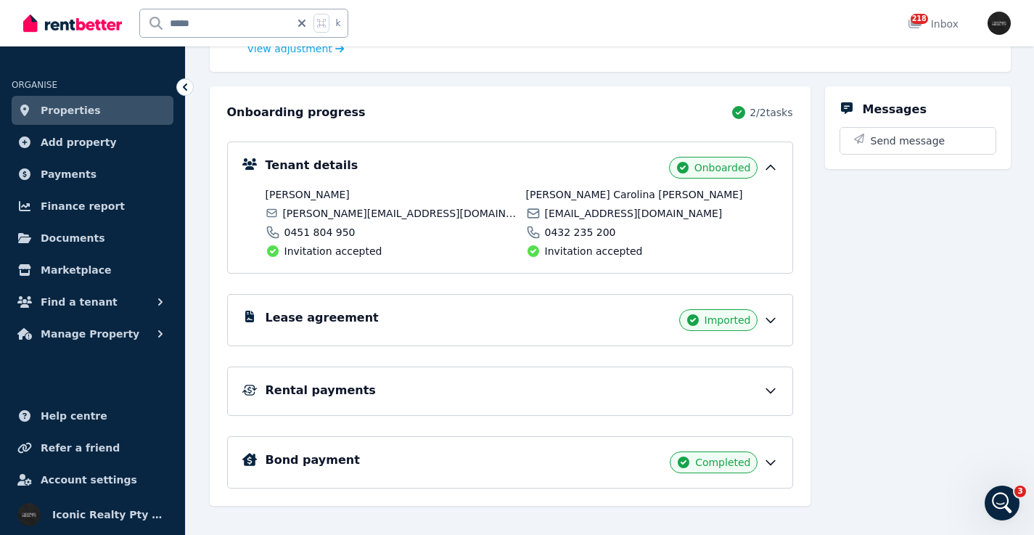
scroll to position [295, 0]
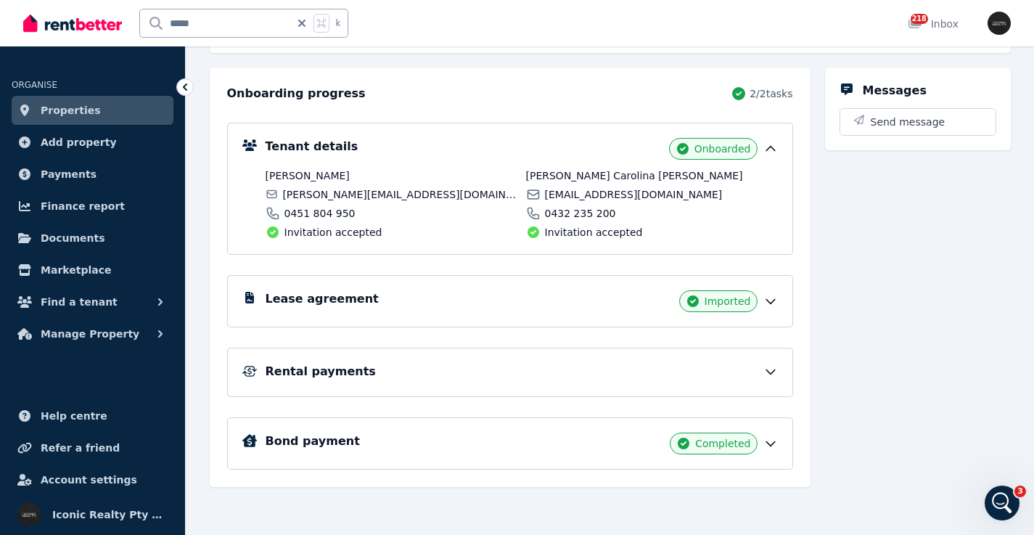
click at [304, 194] on span "[PERSON_NAME][EMAIL_ADDRESS][DOMAIN_NAME]" at bounding box center [399, 194] width 234 height 15
click at [304, 193] on span "[PERSON_NAME][EMAIL_ADDRESS][DOMAIN_NAME]" at bounding box center [399, 194] width 234 height 15
